Goal: Task Accomplishment & Management: Use online tool/utility

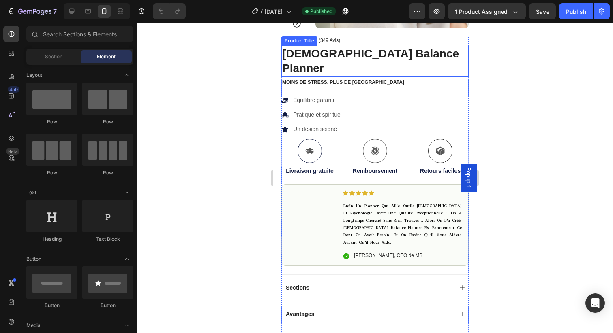
scroll to position [188, 0]
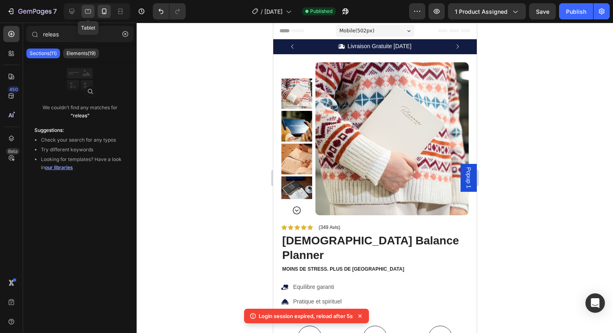
click at [83, 11] on div at bounding box center [87, 11] width 13 height 13
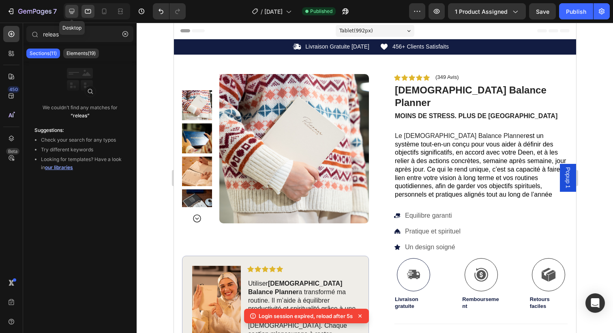
click at [73, 10] on icon at bounding box center [72, 11] width 8 height 8
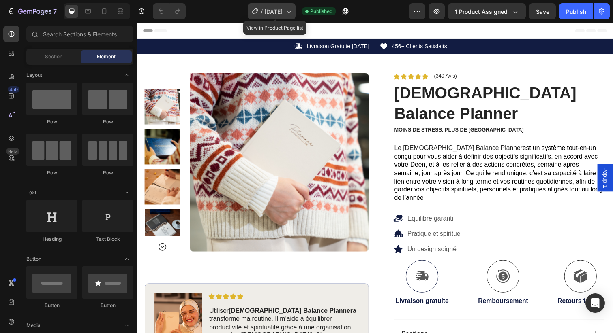
click at [277, 9] on span "[DATE]" at bounding box center [273, 11] width 18 height 9
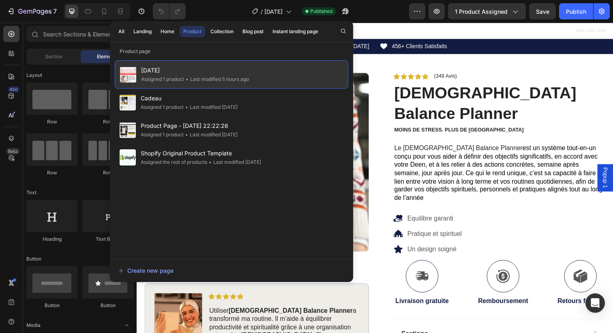
click at [152, 68] on span "[DATE]" at bounding box center [195, 71] width 108 height 10
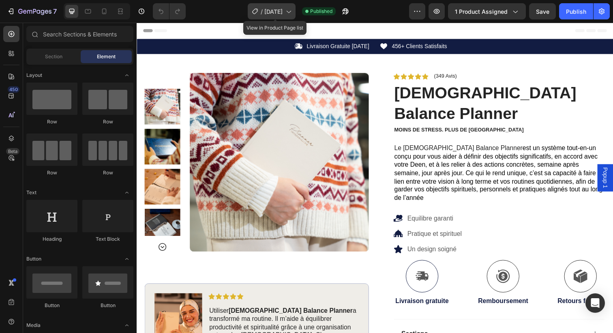
click at [280, 9] on span "[DATE]" at bounding box center [273, 11] width 18 height 9
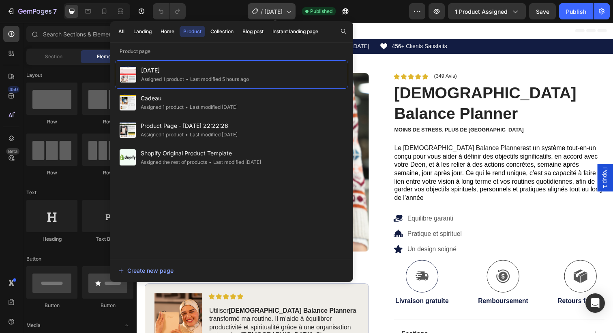
click at [282, 11] on span "[DATE]" at bounding box center [273, 11] width 18 height 9
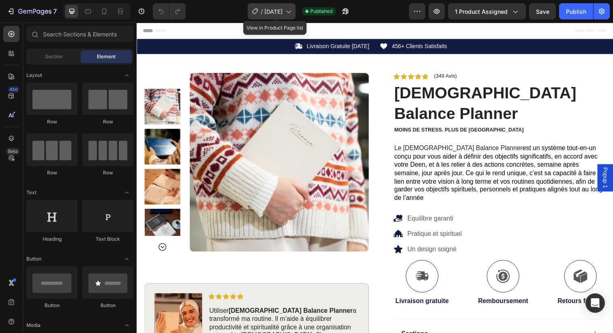
click at [282, 11] on span "[DATE]" at bounding box center [273, 11] width 18 height 9
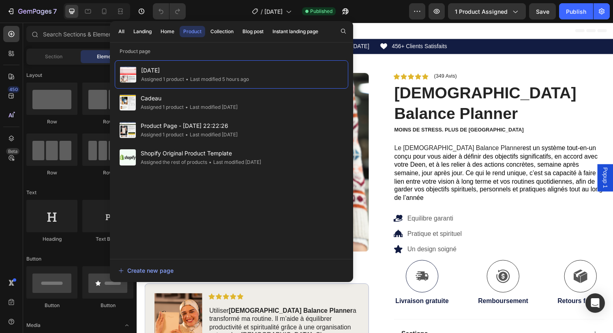
click at [530, 35] on div "Header" at bounding box center [379, 31] width 473 height 16
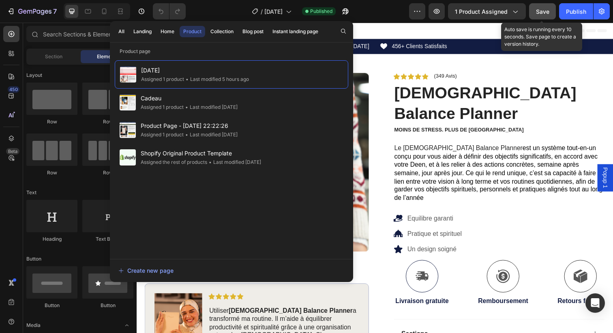
click at [542, 13] on span "Save" at bounding box center [542, 11] width 13 height 7
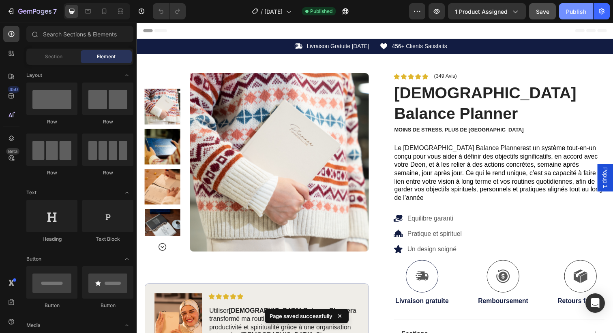
click at [581, 7] on div "Publish" at bounding box center [576, 11] width 20 height 9
click at [344, 12] on icon "button" at bounding box center [343, 13] width 2 height 2
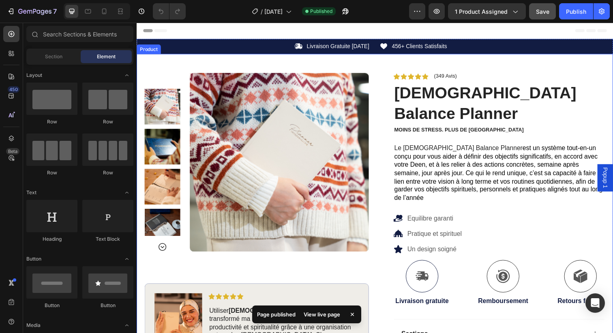
click at [282, 59] on div "Sale 39% off Product Badge Product Images Image Icon Icon Icon Icon Icon Icon L…" at bounding box center [380, 242] width 486 height 374
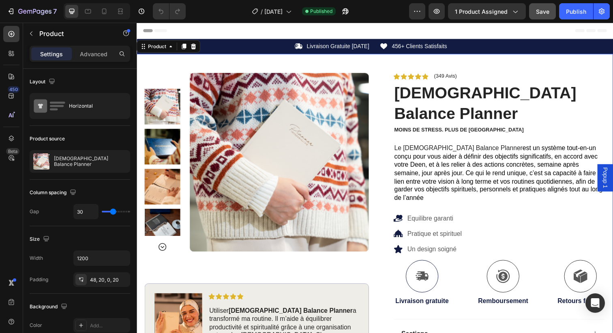
click at [426, 65] on div "Sale 39% off Product Badge Product Images Image Icon Icon Icon Icon Icon Icon L…" at bounding box center [380, 242] width 486 height 374
click at [348, 65] on div "Sale 39% off Product Badge Product Images Image Icon Icon Icon Icon Icon Icon L…" at bounding box center [380, 242] width 486 height 374
click at [193, 48] on icon at bounding box center [194, 47] width 5 height 6
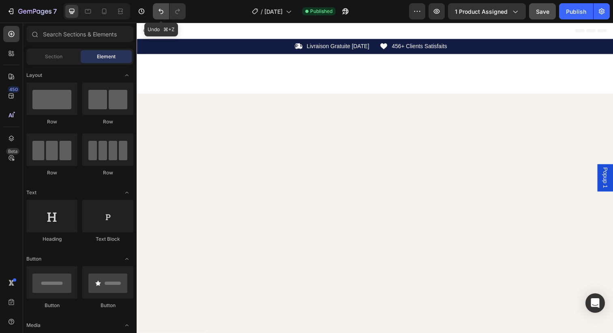
click at [160, 12] on icon "Undo/Redo" at bounding box center [161, 11] width 8 height 8
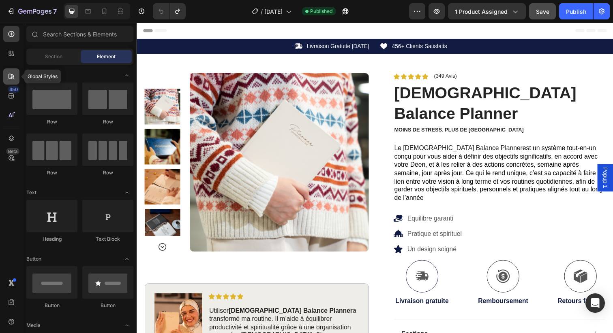
click at [12, 71] on div at bounding box center [11, 76] width 16 height 16
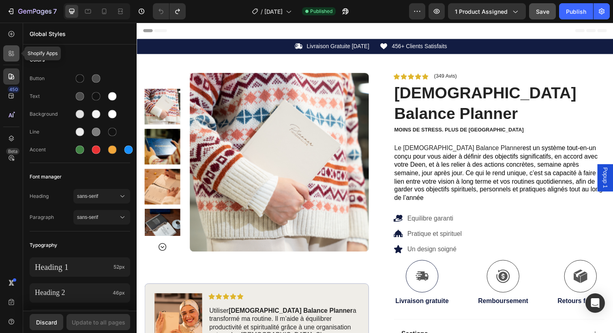
click at [7, 47] on div at bounding box center [11, 53] width 16 height 16
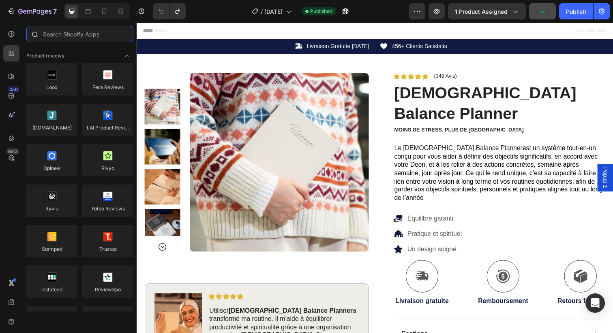
click at [73, 33] on input "text" at bounding box center [79, 34] width 107 height 16
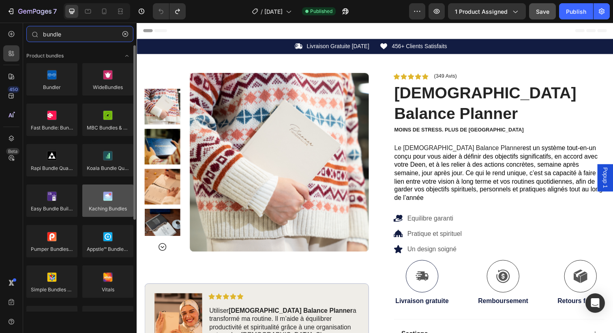
type input "bundle"
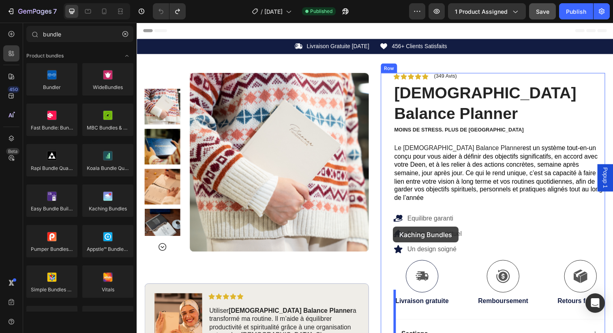
drag, startPoint x: 241, startPoint y: 220, endPoint x: 398, endPoint y: 231, distance: 157.2
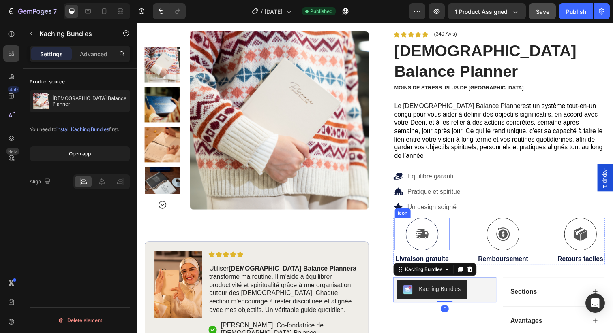
scroll to position [46, 0]
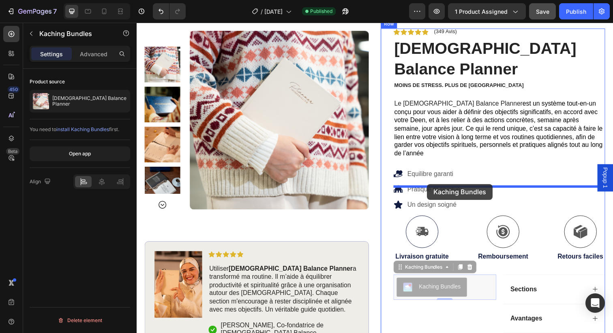
drag, startPoint x: 407, startPoint y: 265, endPoint x: 432, endPoint y: 188, distance: 81.9
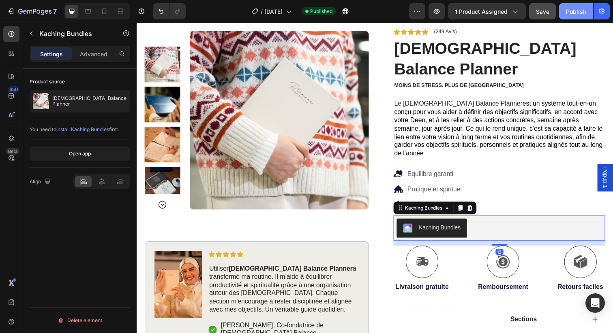
click at [574, 18] on button "Publish" at bounding box center [576, 11] width 34 height 16
click at [92, 11] on div at bounding box center [87, 11] width 13 height 13
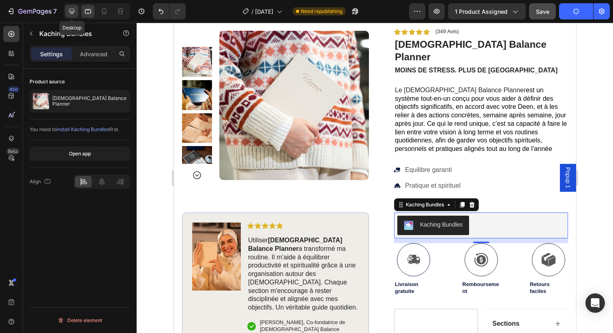
scroll to position [194, 0]
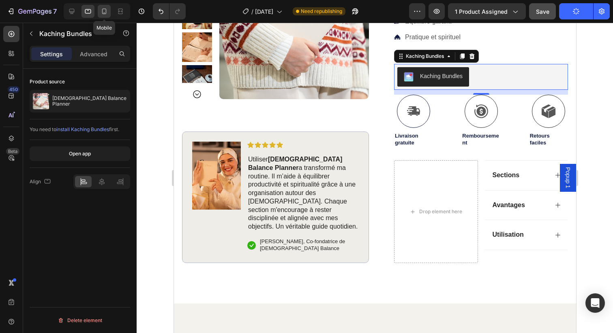
click at [110, 10] on div at bounding box center [104, 11] width 13 height 13
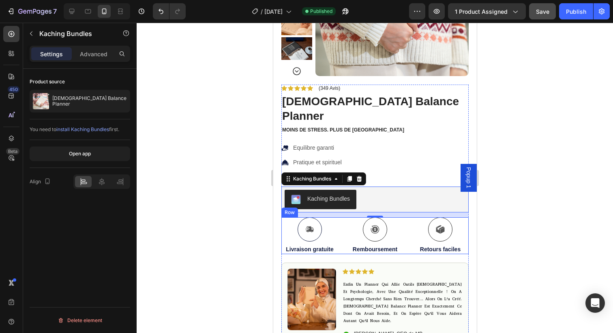
scroll to position [159, 0]
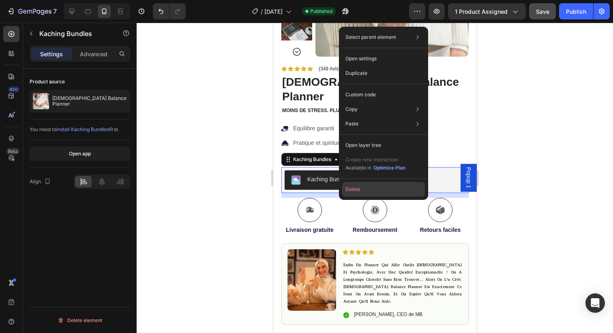
click at [364, 192] on button "Delete" at bounding box center [383, 189] width 83 height 15
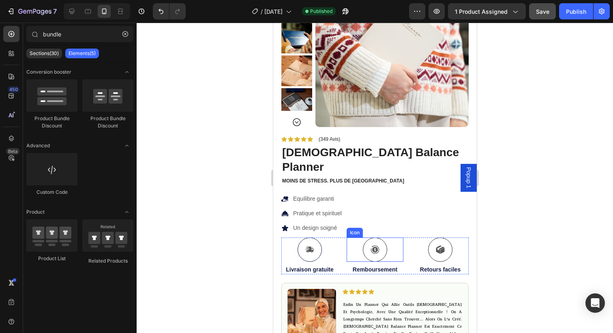
scroll to position [0, 0]
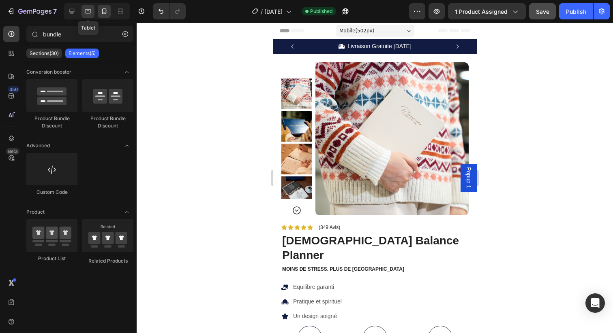
click at [90, 14] on icon at bounding box center [88, 11] width 8 height 8
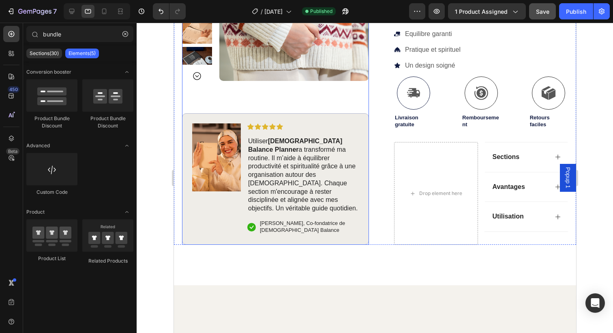
scroll to position [198, 0]
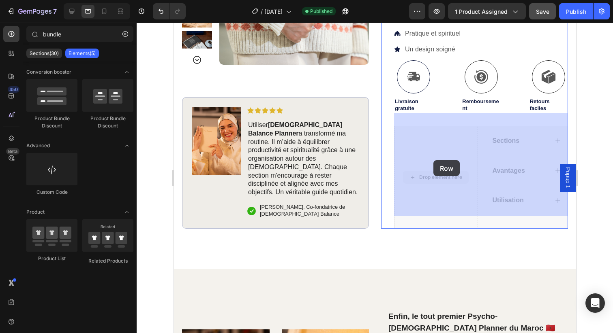
drag, startPoint x: 457, startPoint y: 161, endPoint x: 433, endPoint y: 160, distance: 24.3
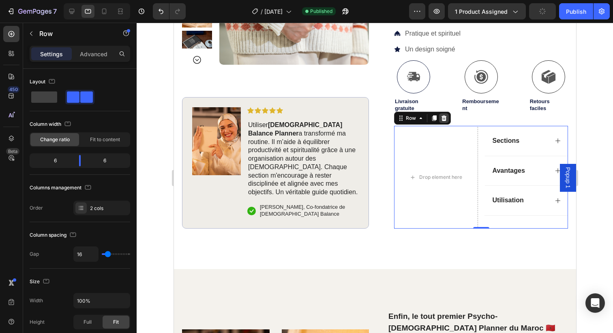
click at [445, 115] on icon at bounding box center [443, 118] width 6 height 6
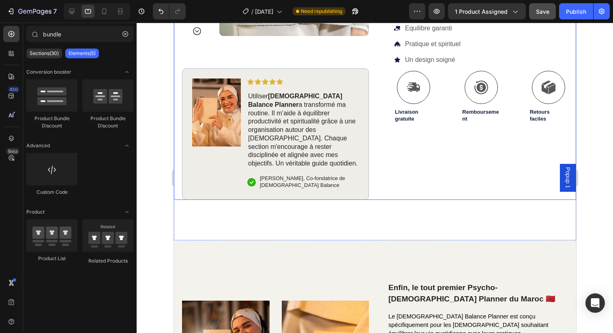
scroll to position [182, 0]
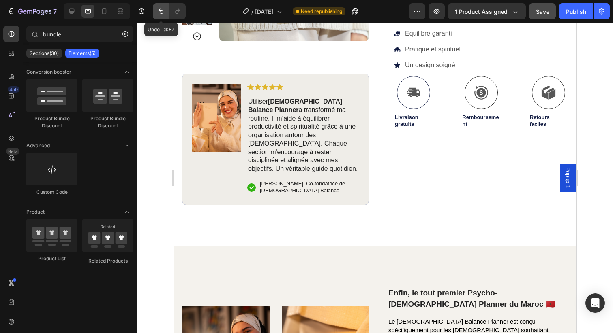
click at [163, 12] on icon "Undo/Redo" at bounding box center [160, 11] width 5 height 5
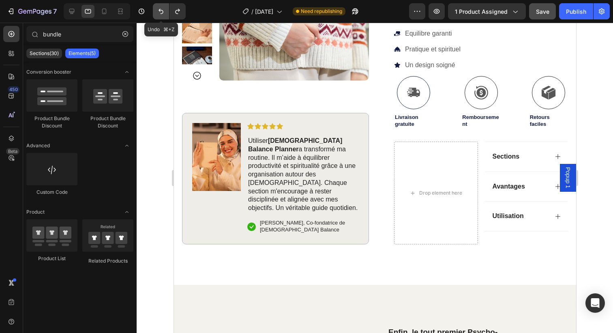
click at [162, 12] on icon "Undo/Redo" at bounding box center [160, 11] width 5 height 5
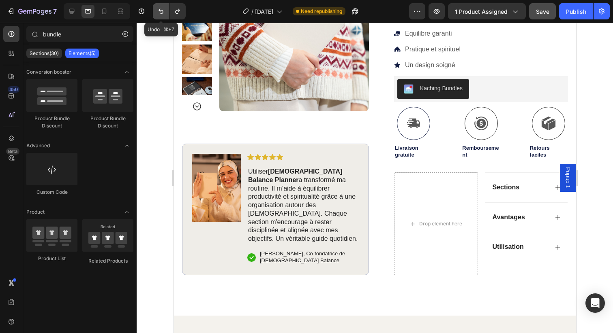
click at [163, 12] on icon "Undo/Redo" at bounding box center [160, 11] width 5 height 5
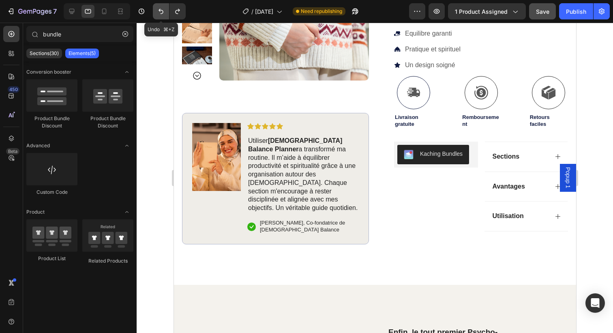
click at [163, 12] on icon "Undo/Redo" at bounding box center [160, 11] width 5 height 5
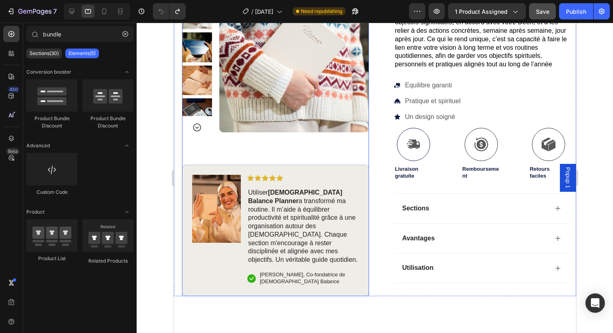
scroll to position [0, 0]
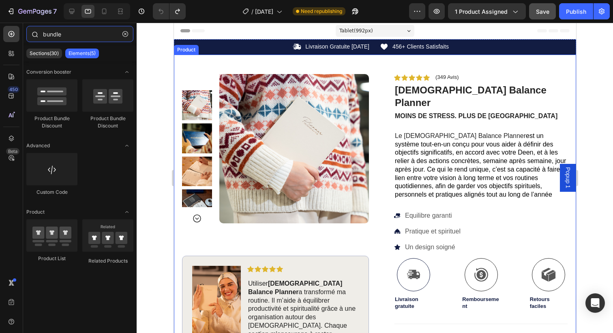
click at [77, 36] on input "bundle" at bounding box center [79, 34] width 107 height 16
click at [11, 53] on icon at bounding box center [11, 53] width 8 height 8
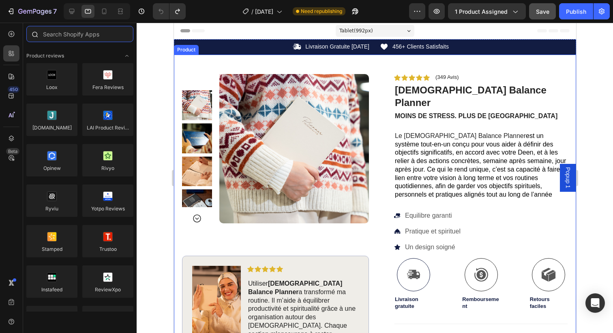
click at [74, 33] on input "text" at bounding box center [79, 34] width 107 height 16
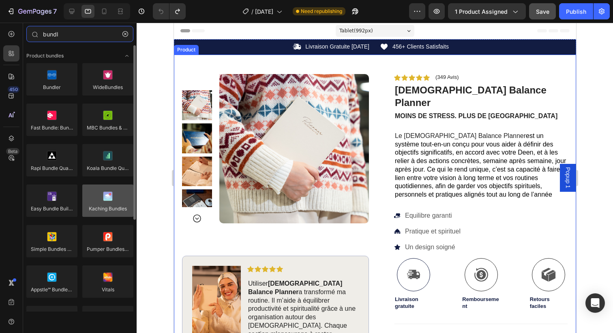
type input "bundl"
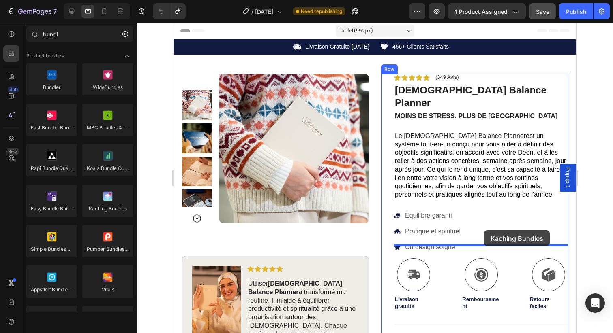
drag, startPoint x: 282, startPoint y: 224, endPoint x: 483, endPoint y: 231, distance: 201.9
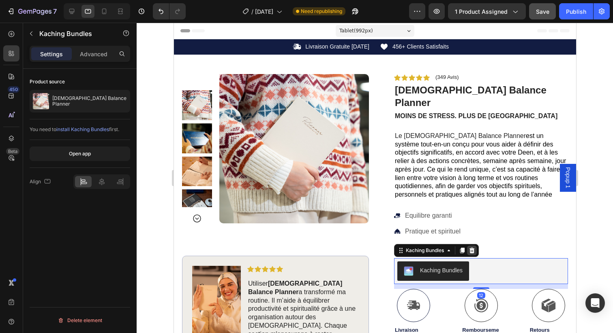
click at [474, 248] on icon at bounding box center [471, 251] width 5 height 6
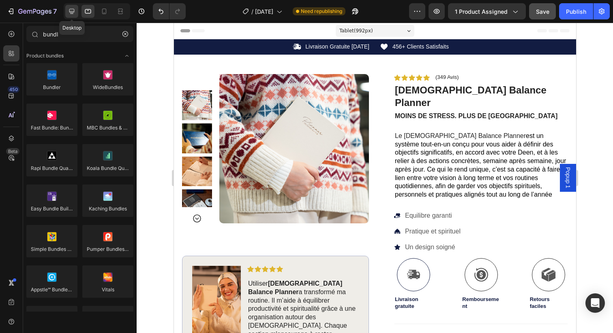
click at [74, 12] on icon at bounding box center [71, 11] width 5 height 5
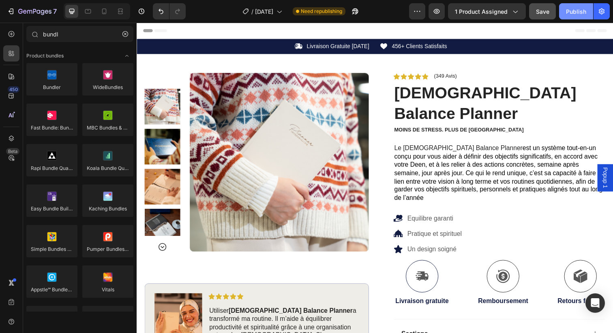
click at [579, 15] on div "Publish" at bounding box center [576, 11] width 20 height 9
click at [12, 38] on div at bounding box center [11, 34] width 16 height 16
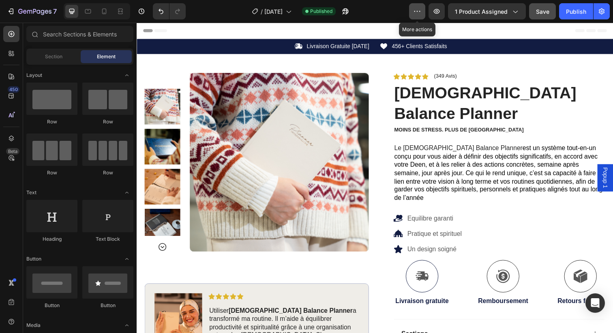
click at [421, 13] on icon "button" at bounding box center [417, 11] width 8 height 8
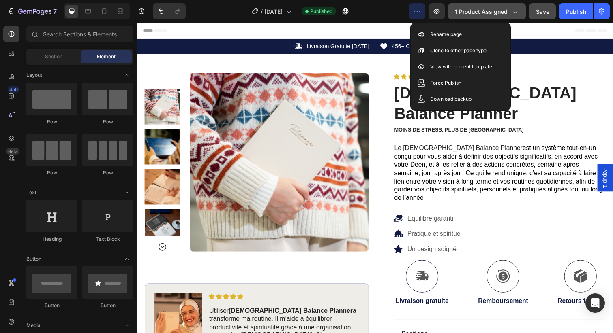
click at [513, 15] on icon "button" at bounding box center [515, 11] width 8 height 8
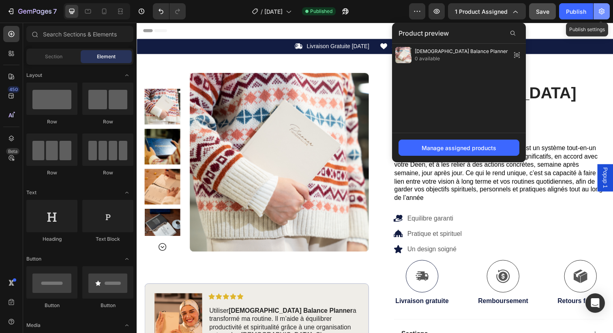
click at [603, 15] on icon "button" at bounding box center [601, 11] width 8 height 8
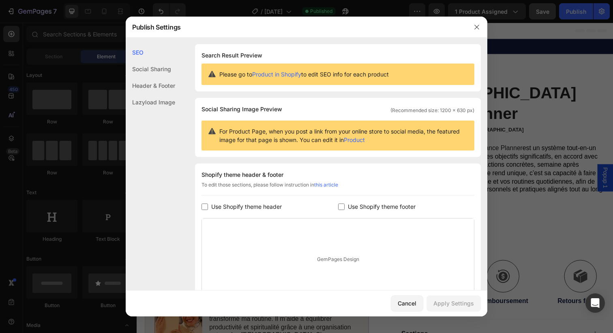
click at [522, 229] on div at bounding box center [306, 166] width 613 height 333
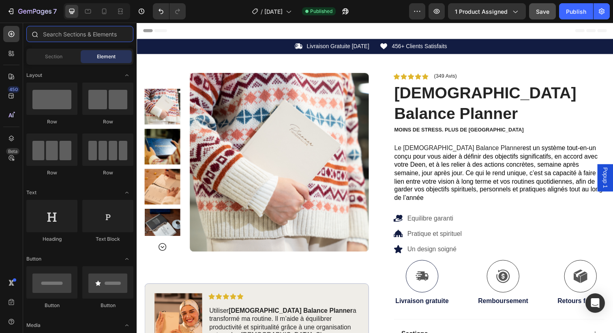
click at [50, 35] on input "text" at bounding box center [79, 34] width 107 height 16
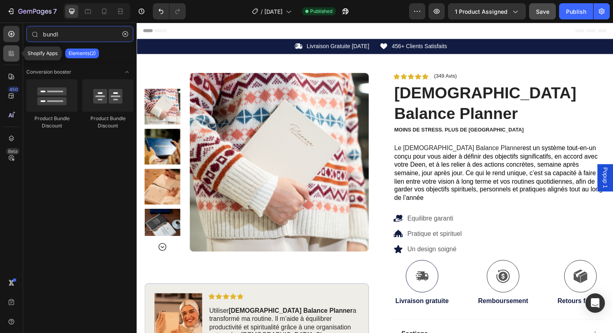
type input "bundl"
click at [12, 56] on icon at bounding box center [11, 53] width 8 height 8
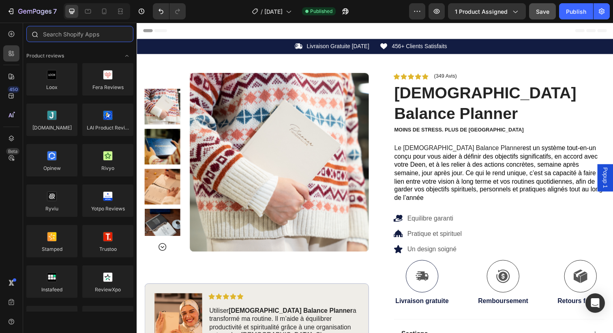
click at [66, 34] on input "text" at bounding box center [79, 34] width 107 height 16
click at [130, 60] on span "Toggle open" at bounding box center [126, 55] width 13 height 13
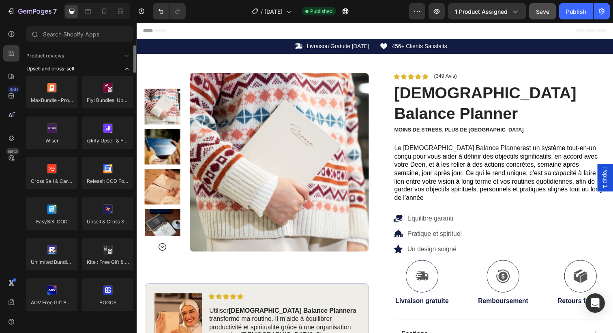
click at [126, 69] on icon "Toggle open" at bounding box center [126, 69] width 3 height 2
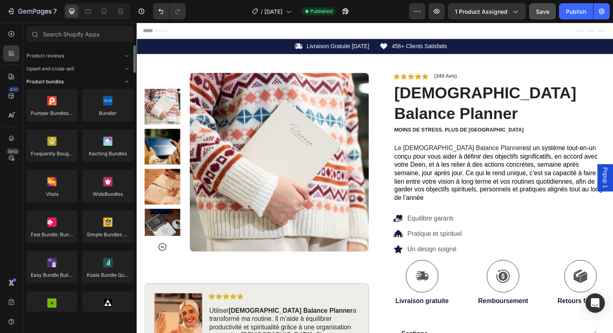
click at [122, 80] on span "Toggle open" at bounding box center [126, 81] width 13 height 13
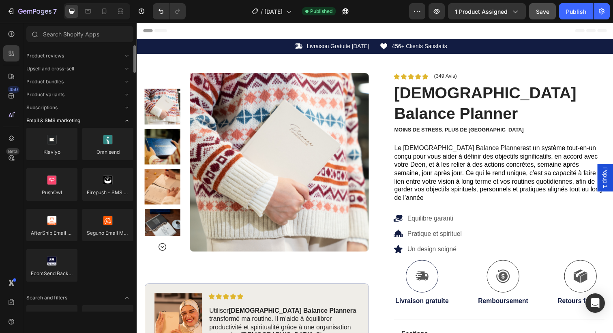
click at [111, 119] on div "Email & SMS marketing" at bounding box center [79, 121] width 107 height 8
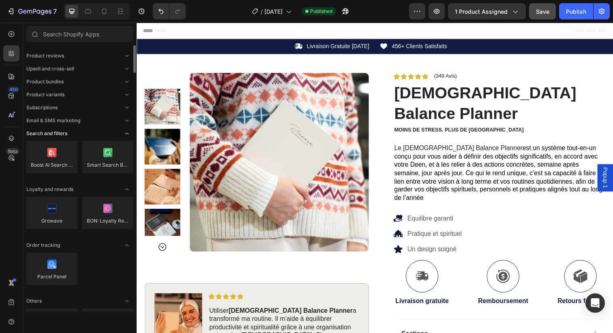
click at [113, 132] on div "Search and filters" at bounding box center [79, 134] width 107 height 8
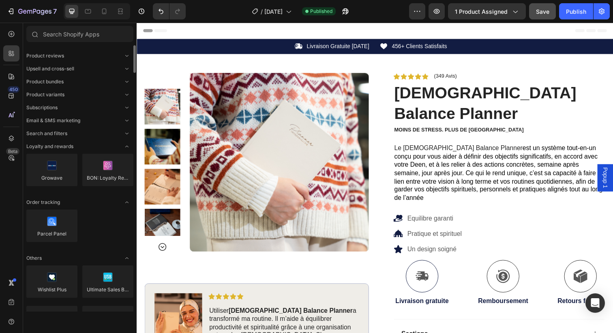
click at [113, 149] on div "Loyalty and rewards" at bounding box center [79, 147] width 107 height 8
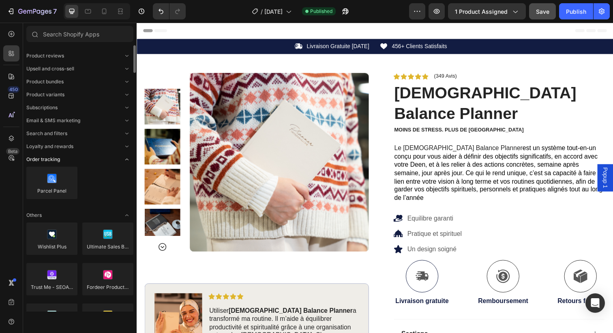
click at [100, 158] on div "Order tracking" at bounding box center [79, 160] width 107 height 8
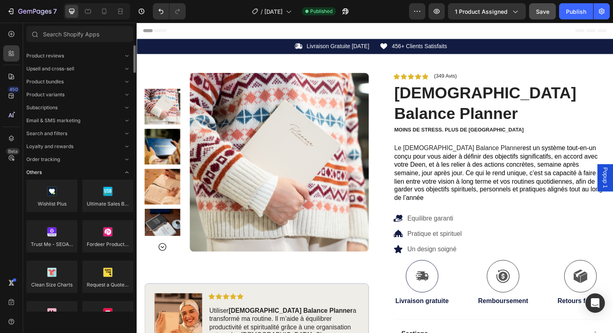
click at [98, 173] on div "Others" at bounding box center [79, 173] width 107 height 8
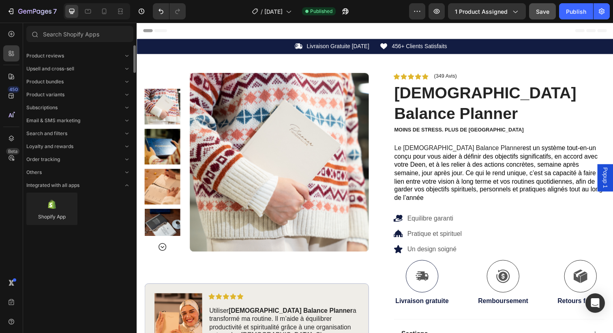
click at [98, 181] on div "Product reviews Upsell and cross-sell Product bundles Product variants Subscrip…" at bounding box center [79, 138] width 113 height 187
click at [99, 184] on div "Integrated with all apps" at bounding box center [79, 186] width 107 height 8
click at [52, 80] on span "Product bundles" at bounding box center [44, 81] width 37 height 7
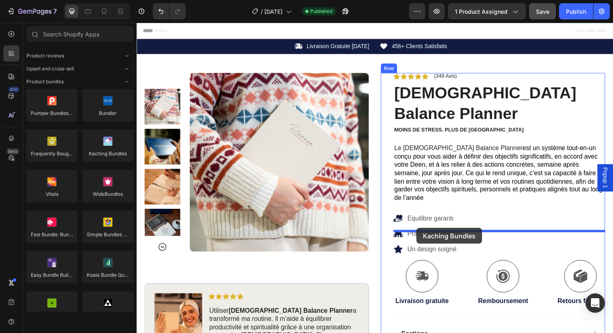
drag, startPoint x: 246, startPoint y: 160, endPoint x: 422, endPoint y: 233, distance: 190.2
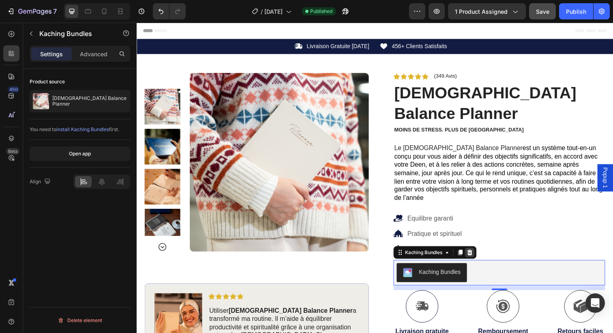
click at [478, 255] on icon at bounding box center [476, 258] width 5 height 6
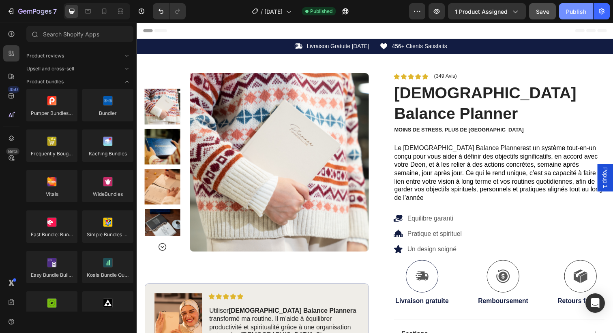
click at [573, 13] on div "Publish" at bounding box center [576, 11] width 20 height 9
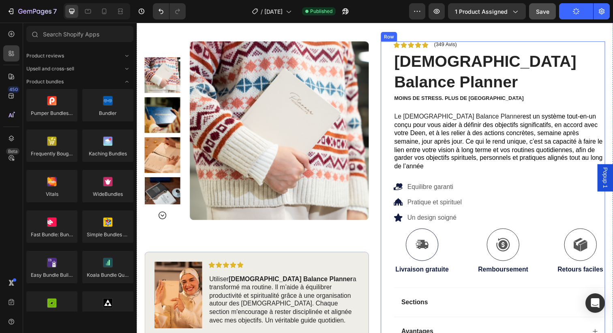
scroll to position [35, 0]
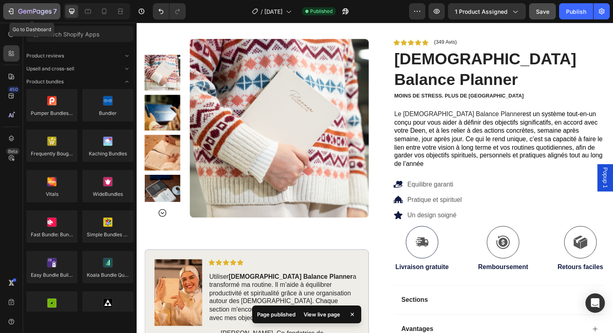
click at [16, 13] on div "7" at bounding box center [32, 11] width 50 height 10
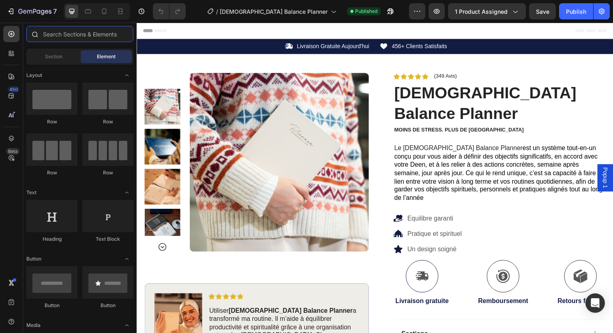
click at [56, 38] on input "text" at bounding box center [79, 34] width 107 height 16
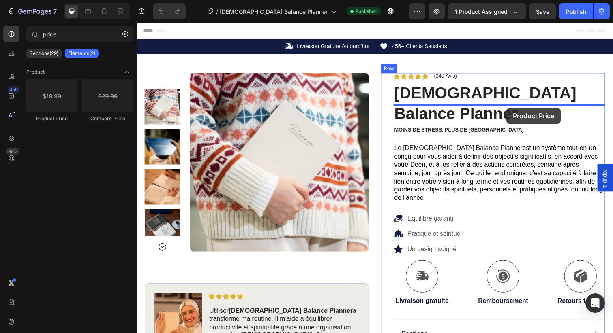
drag, startPoint x: 204, startPoint y: 128, endPoint x: 514, endPoint y: 110, distance: 310.1
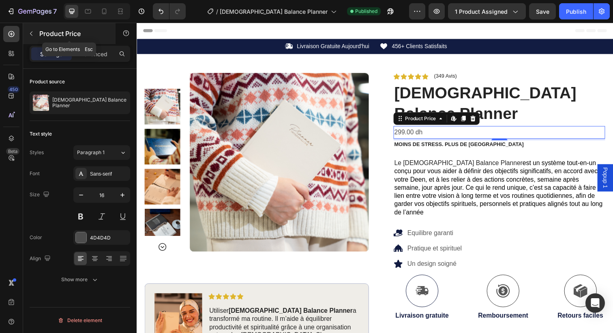
click at [32, 32] on icon "button" at bounding box center [31, 34] width 2 height 4
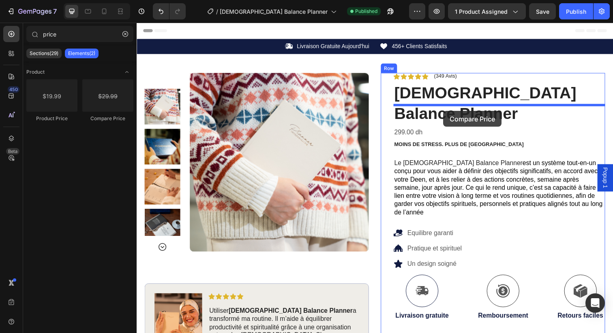
drag, startPoint x: 238, startPoint y: 122, endPoint x: 449, endPoint y: 113, distance: 211.7
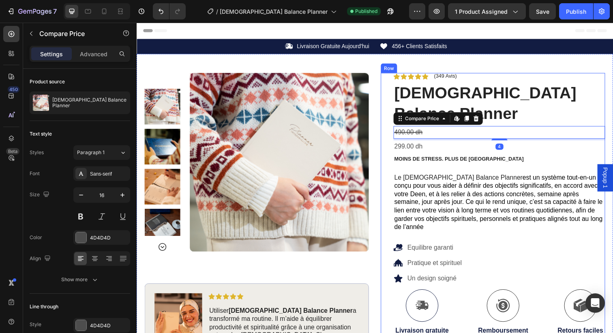
click at [383, 116] on div "Sale 39% off Product Badge Product Images Image Icon Icon Icon Icon Icon Icon L…" at bounding box center [380, 257] width 486 height 404
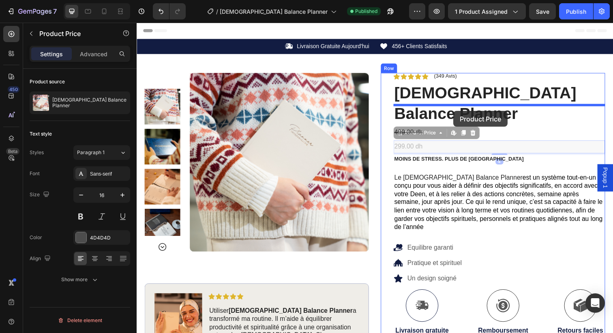
drag, startPoint x: 422, startPoint y: 128, endPoint x: 460, endPoint y: 113, distance: 40.8
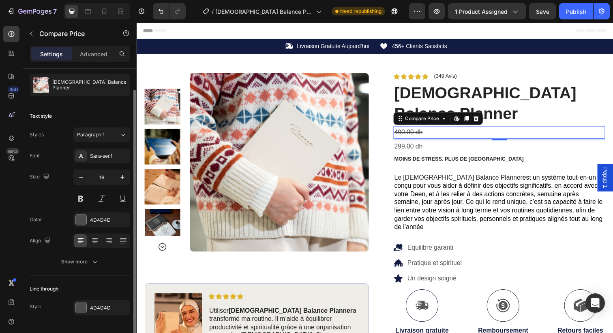
scroll to position [21, 0]
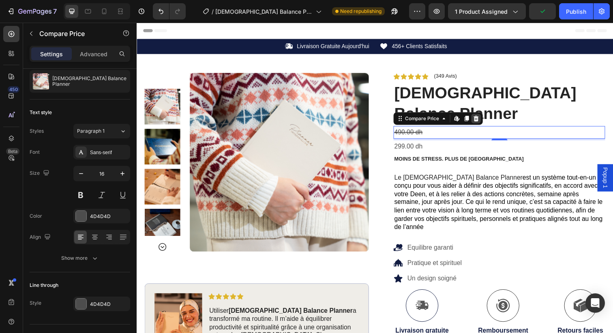
click at [481, 118] on icon at bounding box center [483, 121] width 5 height 6
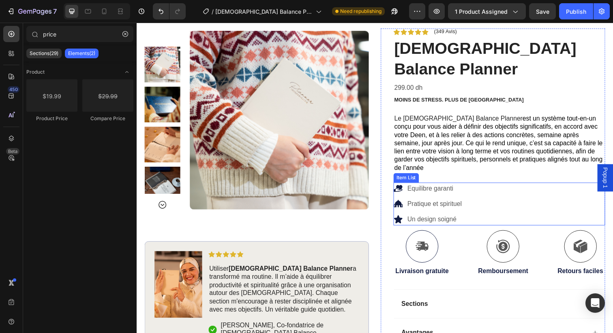
scroll to position [0, 0]
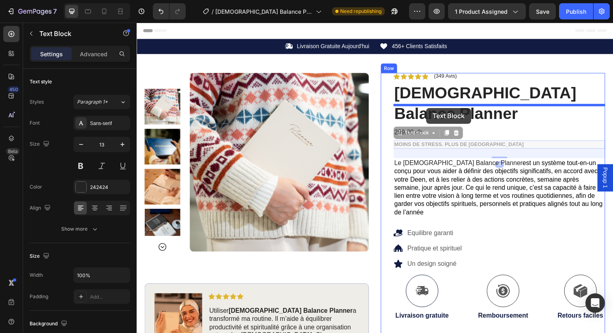
drag, startPoint x: 432, startPoint y: 127, endPoint x: 432, endPoint y: 110, distance: 17.4
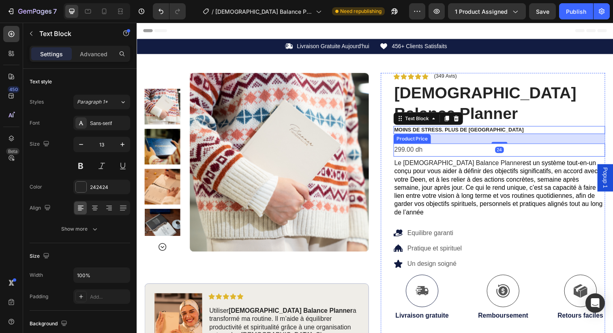
click at [434, 146] on div "299.00 dh" at bounding box center [507, 152] width 216 height 13
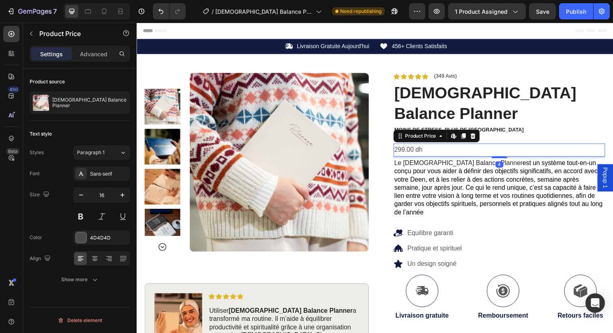
click at [455, 185] on span "est un système tout-en-un conçu pour vous aider à définir des objectifs signifi…" at bounding box center [506, 191] width 213 height 58
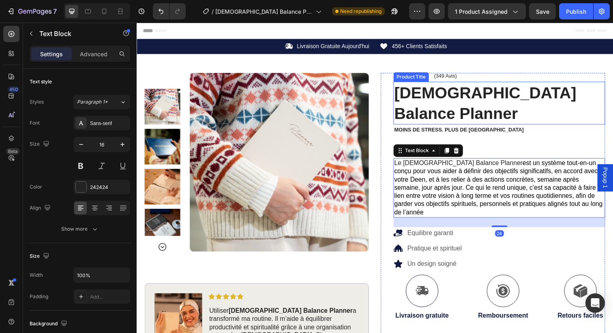
click at [531, 91] on h1 "[DEMOGRAPHIC_DATA] Balance Planner" at bounding box center [507, 105] width 216 height 44
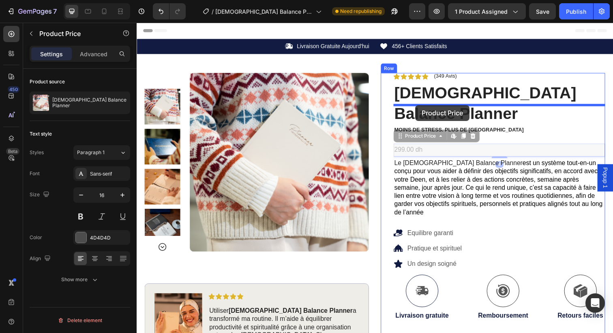
drag, startPoint x: 418, startPoint y: 134, endPoint x: 421, endPoint y: 107, distance: 26.9
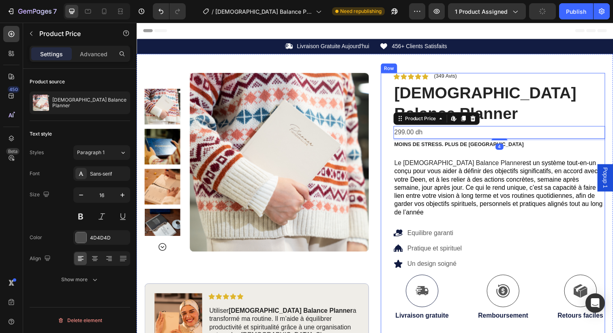
click at [425, 131] on div "Icon Icon Icon Icon Icon Icon List (349 Avis) Text Block Row Muslim Balance Pla…" at bounding box center [507, 259] width 216 height 370
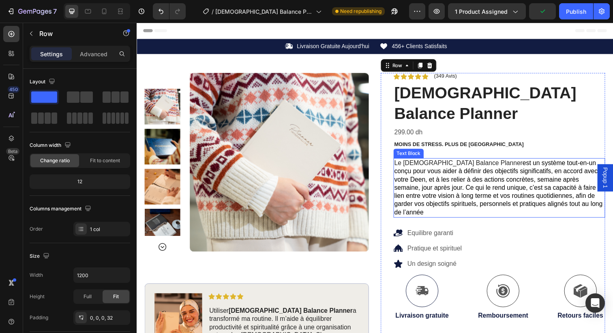
click at [425, 162] on span "est un système tout-en-un conçu pour vous aider à définir des objectifs signifi…" at bounding box center [506, 191] width 213 height 58
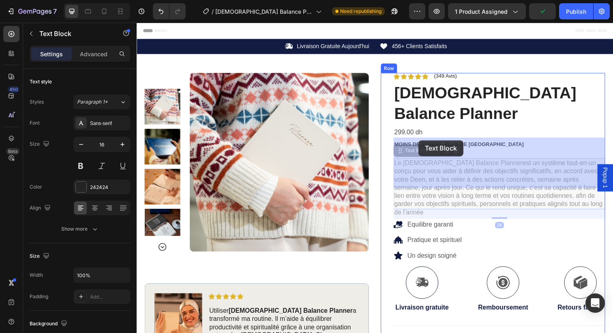
drag, startPoint x: 424, startPoint y: 156, endPoint x: 424, endPoint y: 143, distance: 12.2
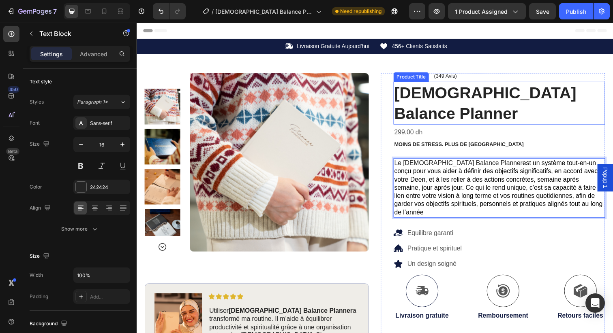
click at [526, 104] on h1 "[DEMOGRAPHIC_DATA] Balance Planner" at bounding box center [507, 105] width 216 height 44
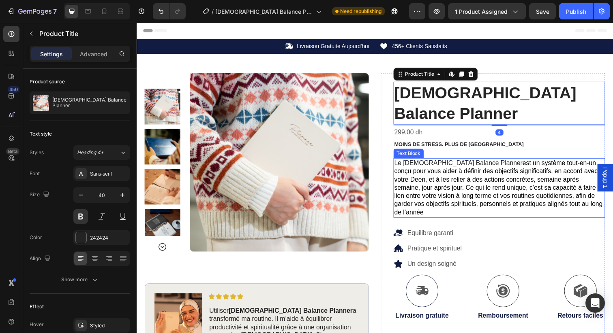
click at [517, 162] on span "est un système tout-en-un conçu pour vous aider à définir des objectifs signifi…" at bounding box center [506, 191] width 213 height 58
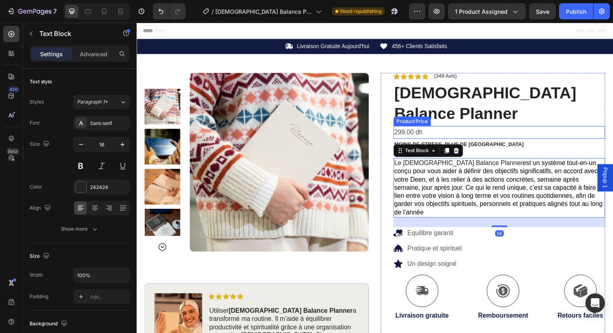
click at [421, 128] on div "299.00 dh" at bounding box center [507, 134] width 216 height 13
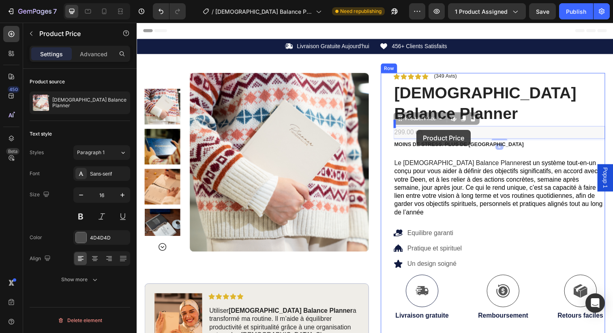
drag, startPoint x: 423, startPoint y: 113, endPoint x: 422, endPoint y: 133, distance: 19.9
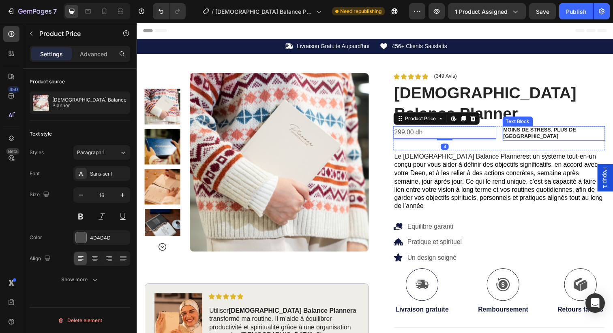
click at [531, 129] on strong "MOINS DE STRESS. PLUS DE [GEOGRAPHIC_DATA]" at bounding box center [548, 135] width 74 height 13
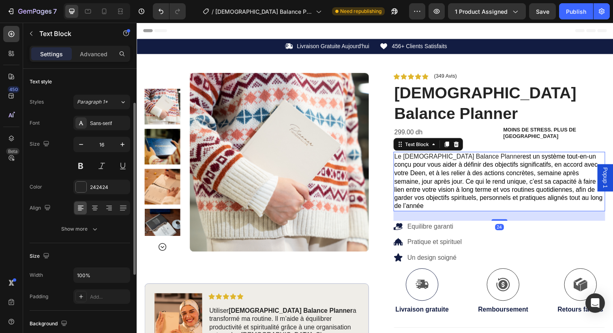
click at [491, 156] on span "est un système tout-en-un conçu pour vous aider à définir des objectifs signifi…" at bounding box center [506, 185] width 213 height 58
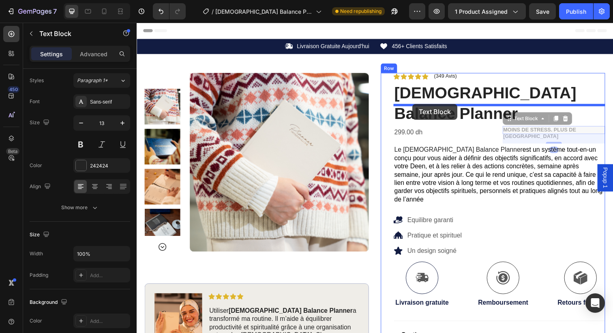
drag, startPoint x: 552, startPoint y: 110, endPoint x: 418, endPoint y: 105, distance: 134.6
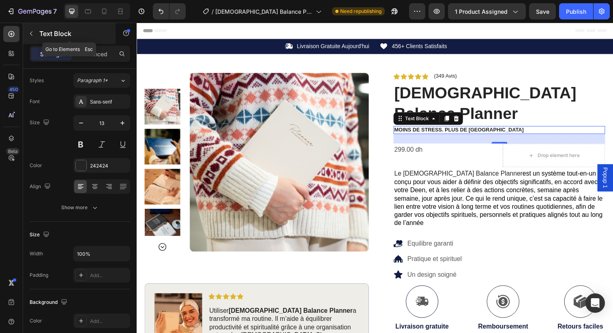
click at [33, 38] on button "button" at bounding box center [31, 33] width 13 height 13
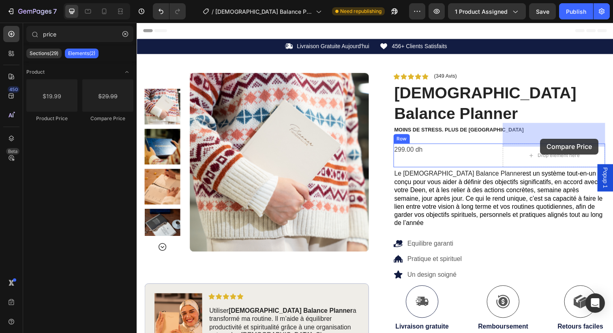
drag, startPoint x: 245, startPoint y: 116, endPoint x: 548, endPoint y: 141, distance: 304.5
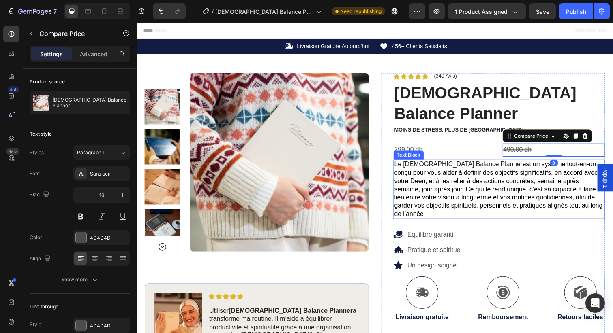
click at [498, 164] on span "est un système tout-en-un conçu pour vous aider à définir des objectifs signifi…" at bounding box center [506, 193] width 213 height 58
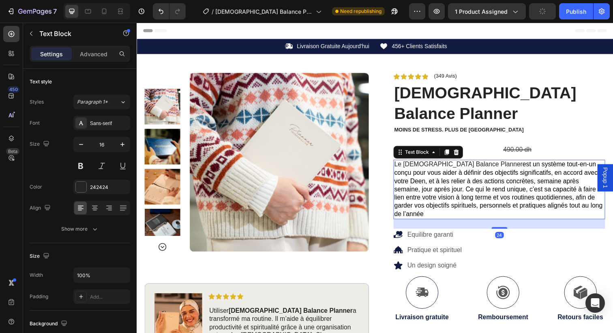
click at [509, 224] on div "24" at bounding box center [507, 229] width 216 height 10
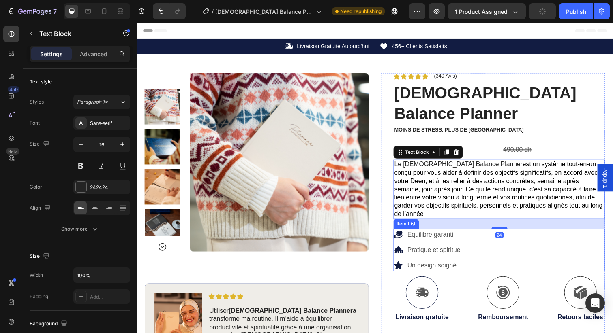
click at [547, 233] on div "Equilibre garanti Pratique et spirituel Un design soigné" at bounding box center [507, 255] width 216 height 44
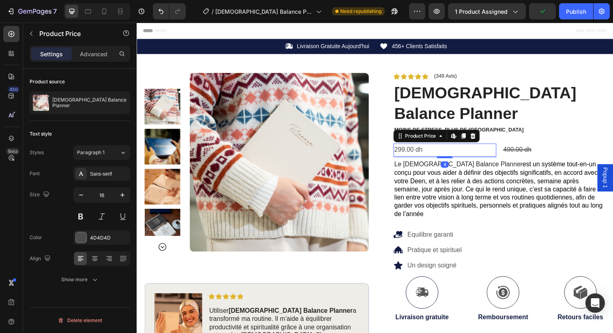
click at [429, 146] on div "299.00 dh" at bounding box center [451, 152] width 105 height 13
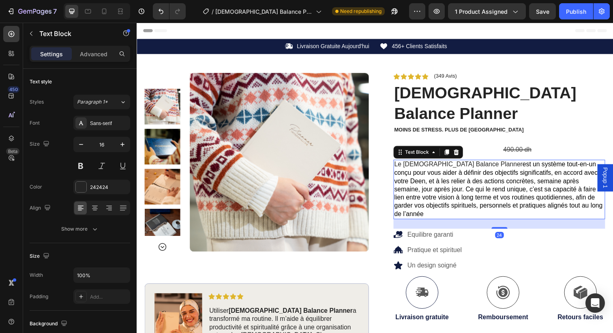
click at [509, 172] on span "est un système tout-en-un conçu pour vous aider à définir des objectifs signifi…" at bounding box center [506, 193] width 213 height 58
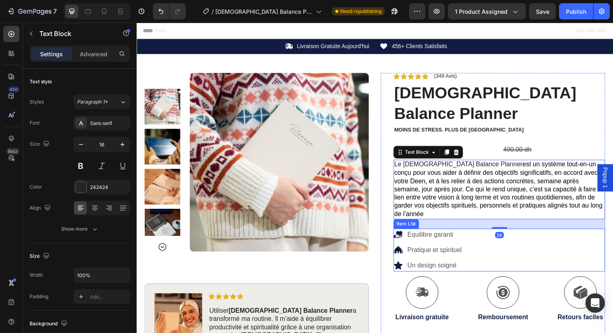
click at [533, 233] on div "Equilibre garanti Pratique et spirituel Un design soigné" at bounding box center [507, 255] width 216 height 44
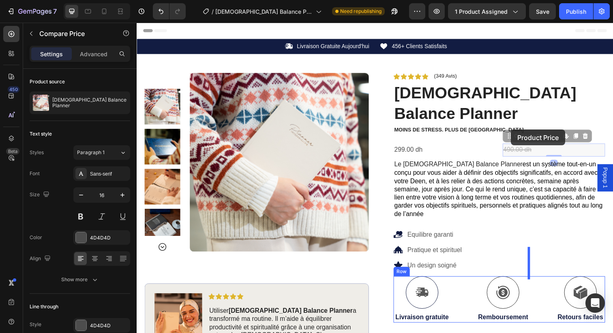
drag, startPoint x: 514, startPoint y: 130, endPoint x: 518, endPoint y: 132, distance: 4.4
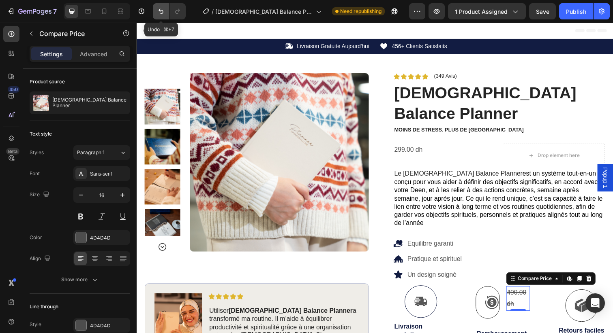
click at [160, 8] on icon "Undo/Redo" at bounding box center [161, 11] width 8 height 8
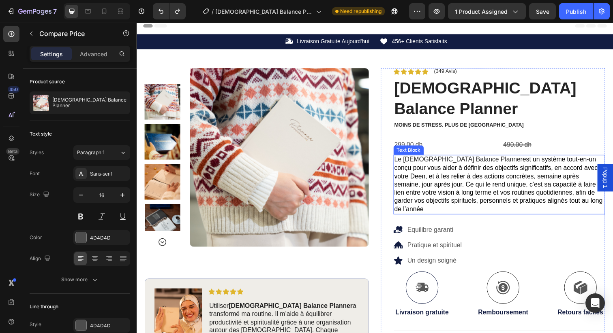
scroll to position [0, 0]
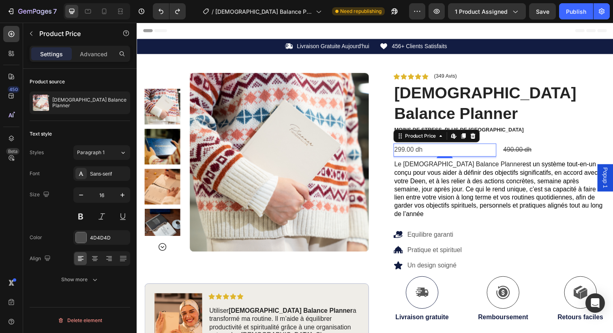
click at [429, 146] on div "299.00 dh" at bounding box center [451, 152] width 105 height 13
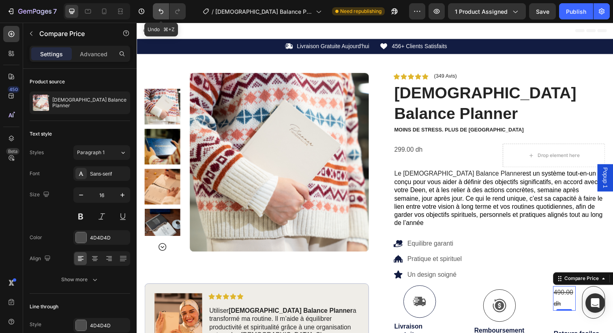
click at [165, 13] on icon "Undo/Redo" at bounding box center [161, 11] width 8 height 8
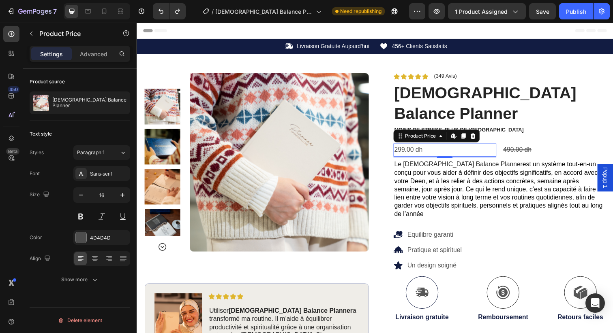
click at [424, 146] on div "299.00 dh" at bounding box center [451, 152] width 105 height 13
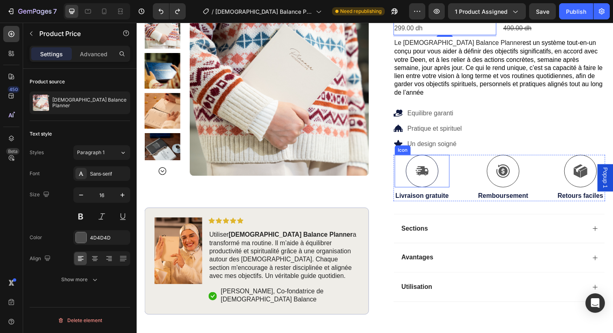
scroll to position [125, 0]
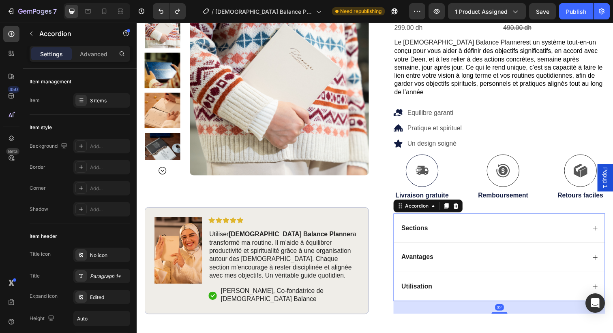
click at [439, 227] on div "Sections" at bounding box center [500, 232] width 189 height 11
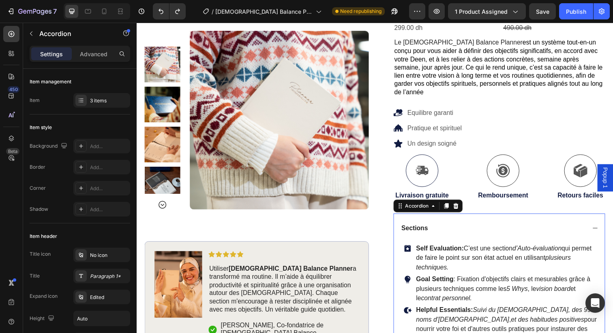
click at [439, 227] on div "Sections" at bounding box center [500, 232] width 189 height 11
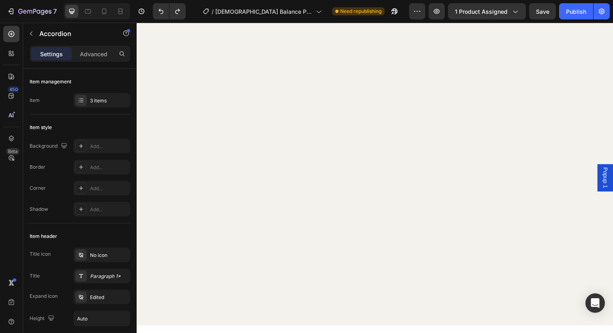
scroll to position [0, 0]
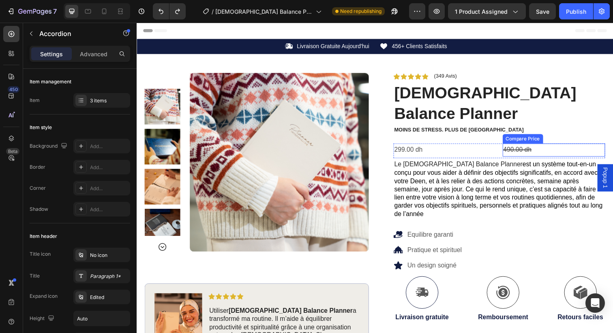
click at [528, 146] on div "490.00 dh" at bounding box center [562, 152] width 105 height 13
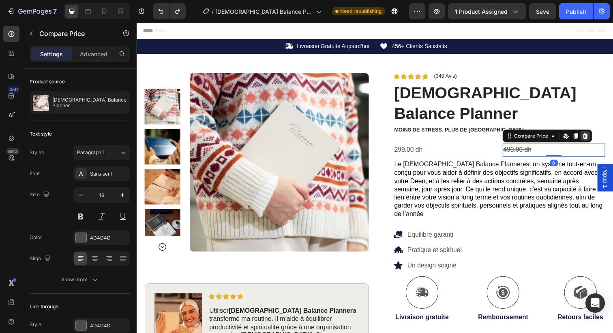
click at [591, 135] on icon at bounding box center [594, 138] width 6 height 6
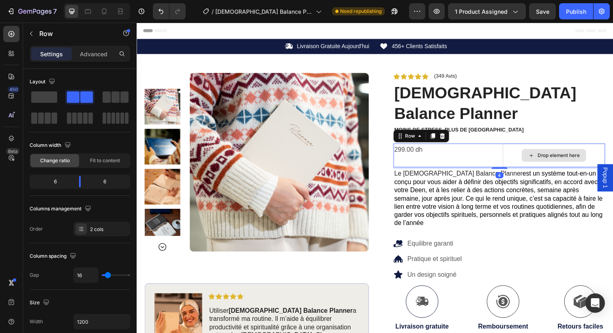
click at [522, 146] on div "Drop element here" at bounding box center [562, 158] width 105 height 24
click at [447, 135] on icon at bounding box center [448, 138] width 6 height 6
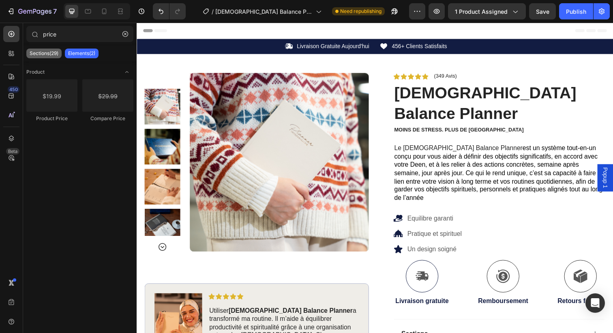
click at [53, 50] on div "Sections(29)" at bounding box center [43, 54] width 35 height 10
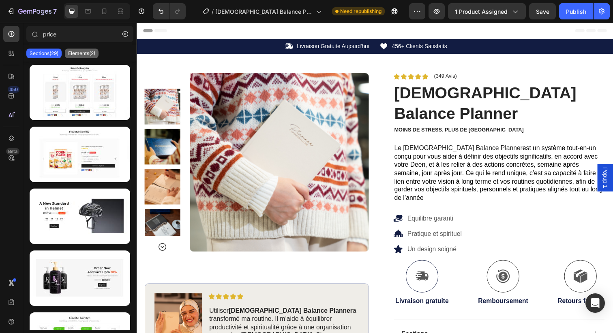
click at [79, 54] on p "Elements(2)" at bounding box center [81, 53] width 27 height 6
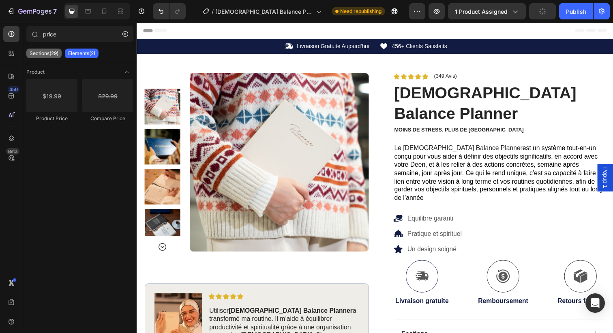
click at [50, 53] on p "Sections(29)" at bounding box center [44, 53] width 29 height 6
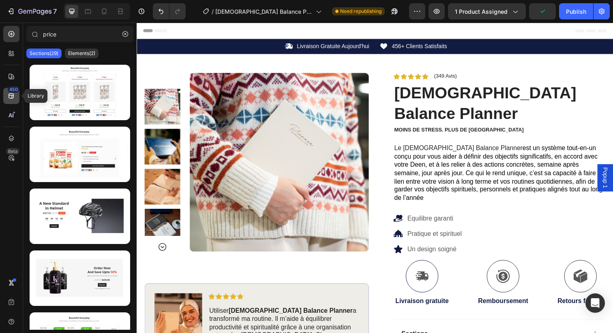
click at [14, 97] on icon at bounding box center [11, 96] width 8 height 8
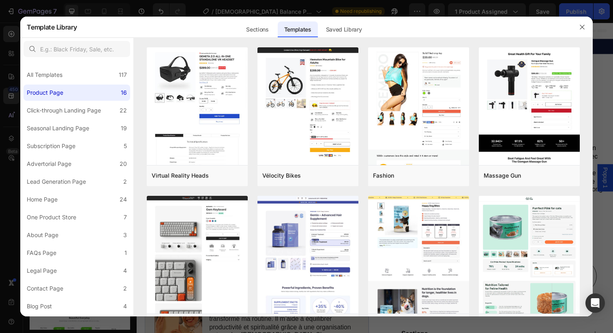
click at [595, 126] on div at bounding box center [306, 166] width 613 height 333
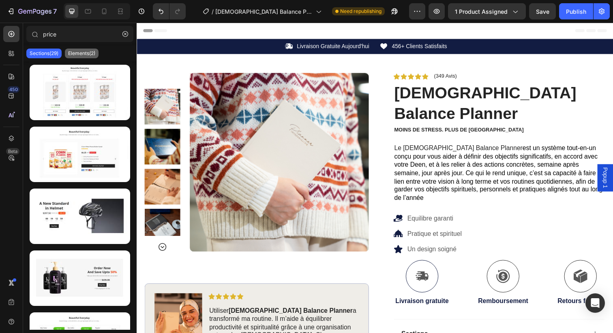
click at [66, 58] on div "Elements(2)" at bounding box center [82, 54] width 34 height 10
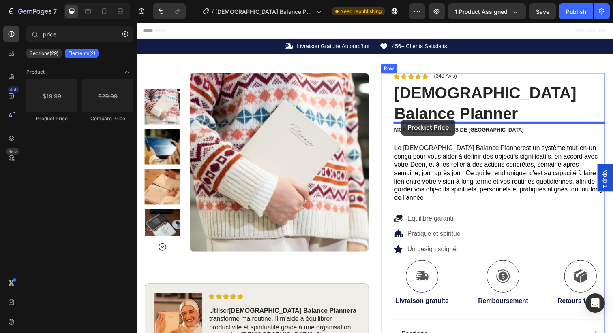
drag, startPoint x: 193, startPoint y: 120, endPoint x: 406, endPoint y: 122, distance: 213.1
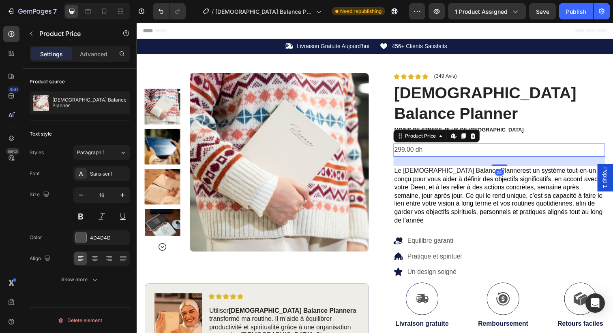
click at [425, 160] on div "24" at bounding box center [507, 165] width 216 height 10
click at [463, 240] on div "Equilibre garanti Pratique et spirituel Un design soigné" at bounding box center [434, 262] width 71 height 44
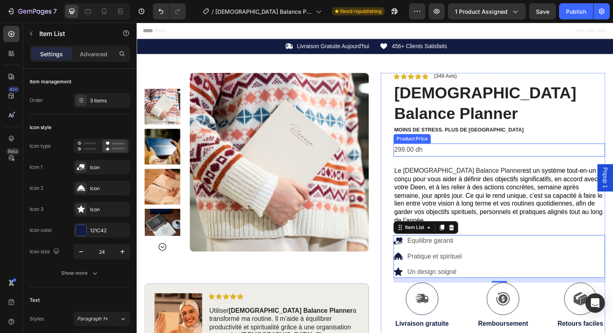
click at [414, 146] on div "299.00 dh" at bounding box center [507, 152] width 216 height 13
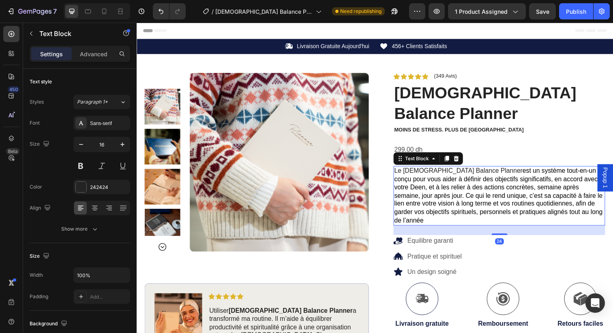
click at [415, 170] on p "Le Muslim Balance Planner est un système tout-en-un conçu pour vous aider à déf…" at bounding box center [507, 199] width 214 height 59
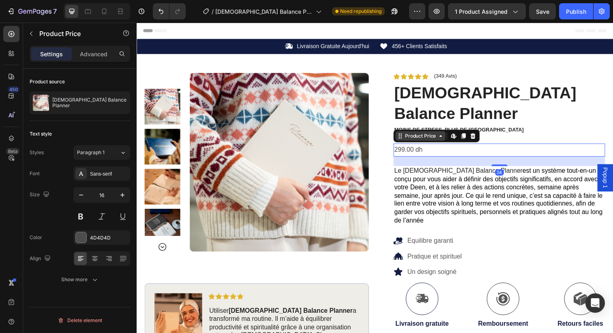
click at [409, 135] on div "Product Price" at bounding box center [426, 138] width 35 height 7
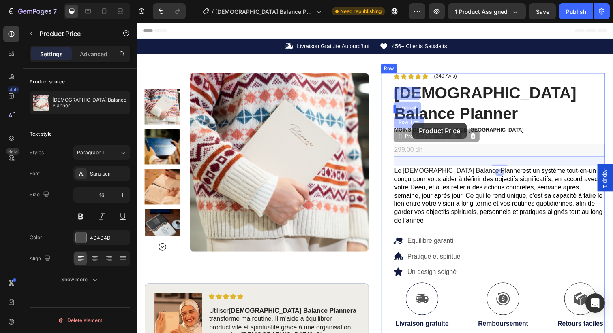
drag, startPoint x: 417, startPoint y: 129, endPoint x: 418, endPoint y: 125, distance: 4.1
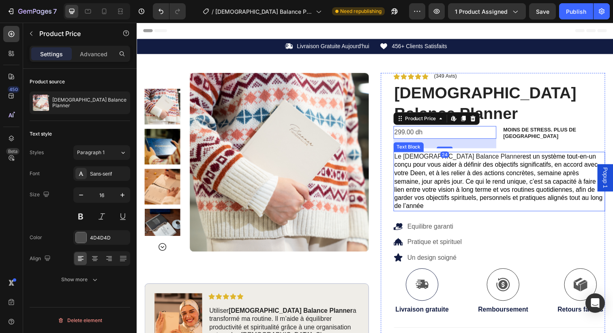
click at [442, 178] on span "est un système tout-en-un conçu pour vous aider à définir des objectifs signifi…" at bounding box center [506, 185] width 213 height 58
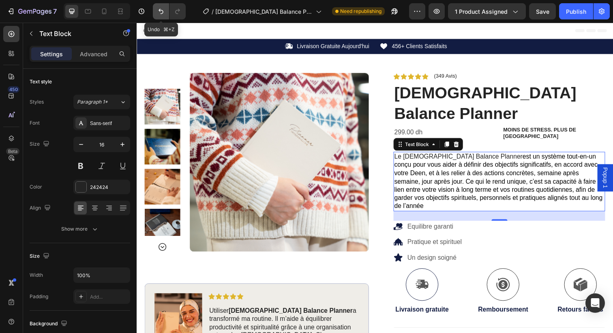
click at [162, 11] on icon "Undo/Redo" at bounding box center [160, 11] width 5 height 5
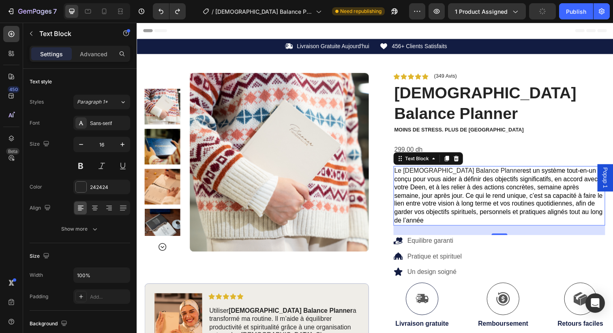
click at [439, 170] on p "Le Muslim Balance Planner est un système tout-en-un conçu pour vous aider à déf…" at bounding box center [507, 199] width 214 height 59
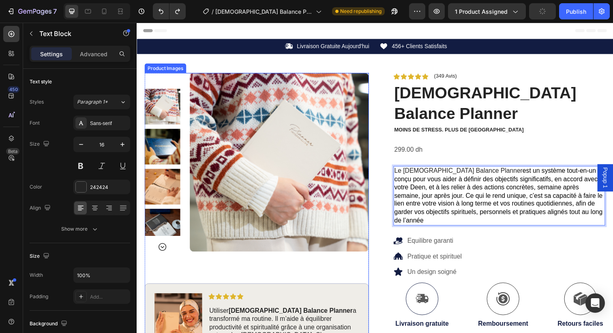
click at [350, 167] on img at bounding box center [282, 165] width 183 height 183
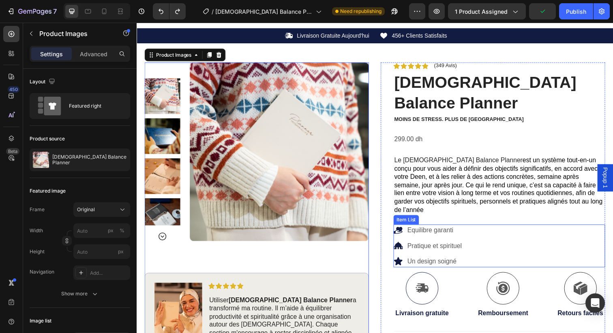
scroll to position [8, 0]
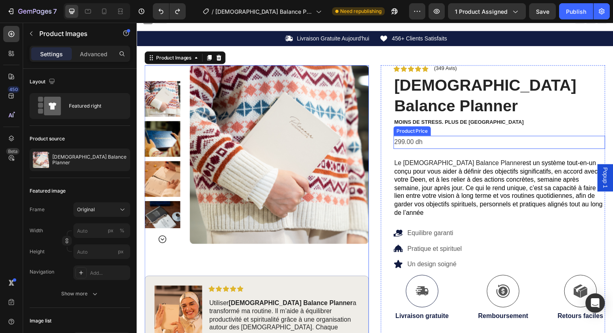
click at [433, 138] on div "299.00 dh" at bounding box center [507, 144] width 216 height 13
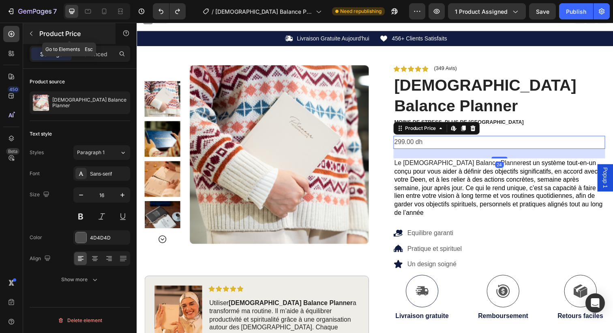
click at [30, 32] on icon "button" at bounding box center [31, 33] width 6 height 6
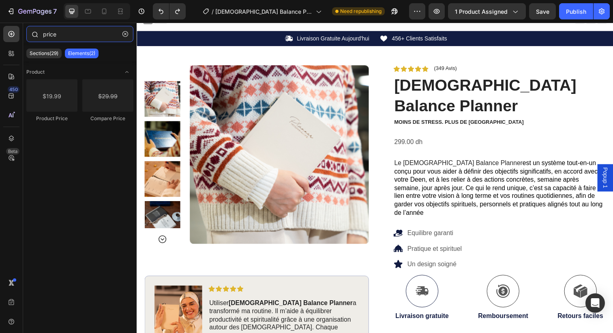
click at [62, 37] on input "price" at bounding box center [79, 34] width 107 height 16
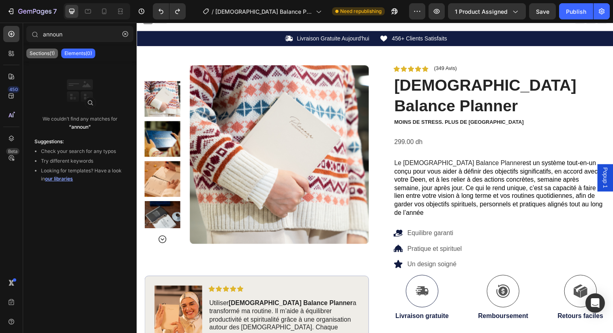
click at [43, 56] on p "Sections(1)" at bounding box center [42, 53] width 25 height 6
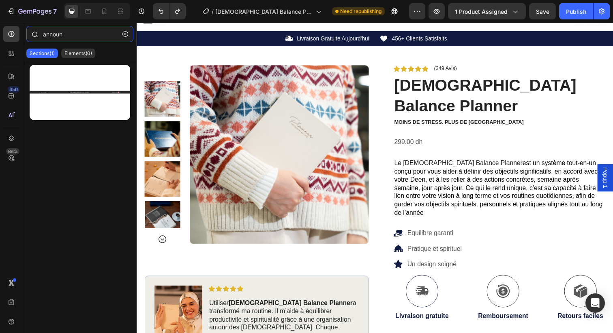
click at [72, 35] on input "announ" at bounding box center [79, 34] width 107 height 16
click at [84, 56] on p "Elements(0)" at bounding box center [78, 53] width 28 height 6
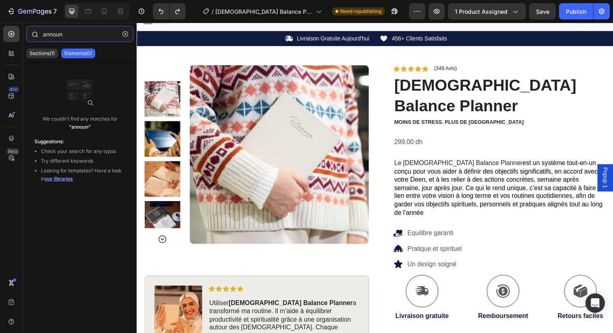
click at [58, 30] on input "announ" at bounding box center [79, 34] width 107 height 16
click at [59, 35] on input "announ" at bounding box center [79, 34] width 107 height 16
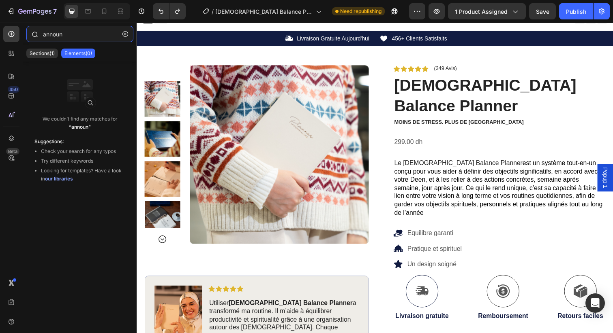
click at [59, 35] on input "announ" at bounding box center [79, 34] width 107 height 16
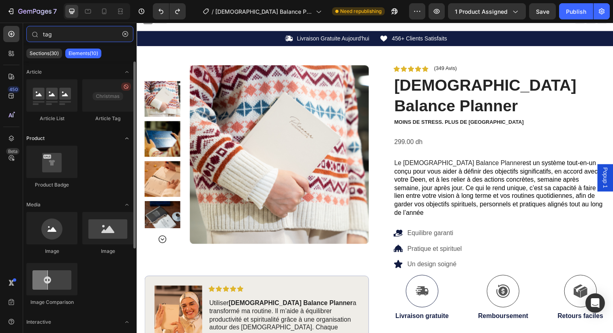
scroll to position [5, 0]
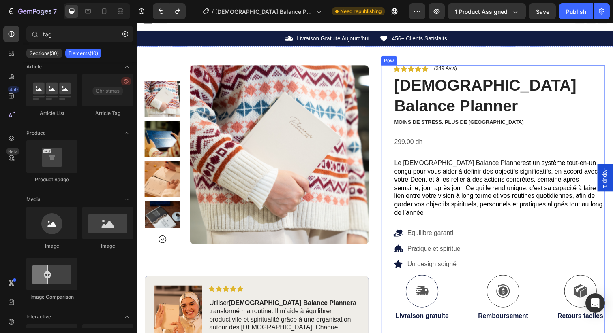
drag, startPoint x: 242, startPoint y: 111, endPoint x: 321, endPoint y: 124, distance: 79.6
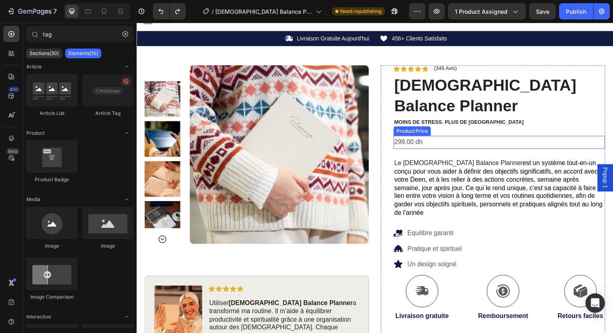
drag, startPoint x: 237, startPoint y: 122, endPoint x: 448, endPoint y: 117, distance: 210.4
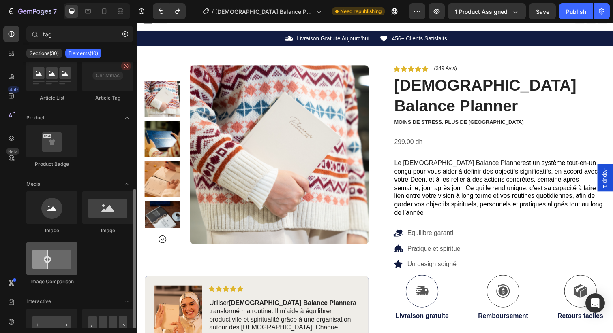
scroll to position [0, 0]
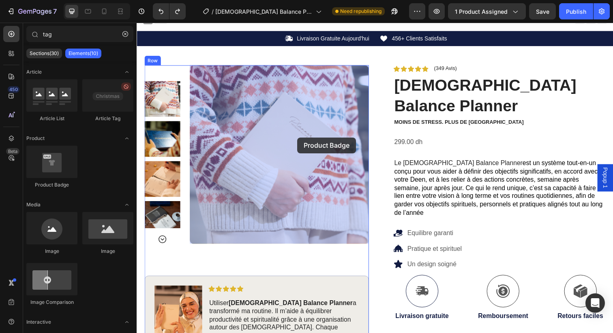
drag, startPoint x: 186, startPoint y: 188, endPoint x: 301, endPoint y: 140, distance: 124.5
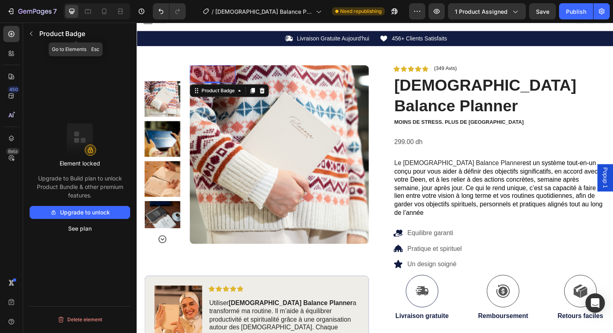
click at [33, 34] on icon "button" at bounding box center [31, 33] width 6 height 6
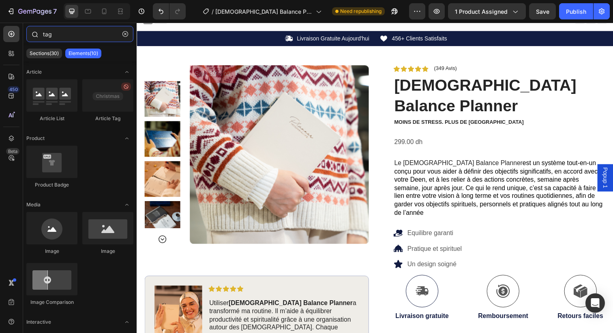
click at [59, 33] on input "tag" at bounding box center [79, 34] width 107 height 16
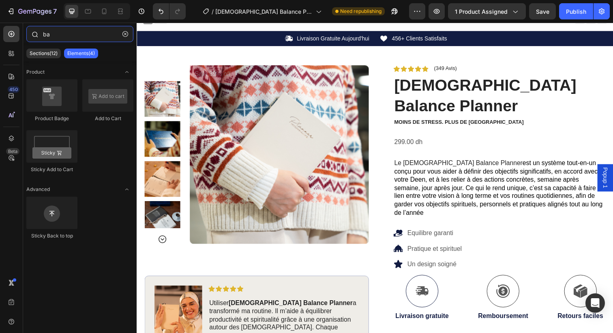
type input "b"
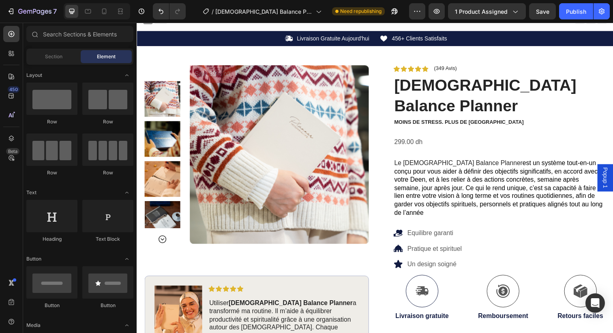
click at [56, 49] on div "Section Element" at bounding box center [79, 57] width 107 height 16
click at [57, 64] on div "Section Element" at bounding box center [79, 57] width 107 height 16
click at [56, 61] on div "Section" at bounding box center [53, 56] width 51 height 13
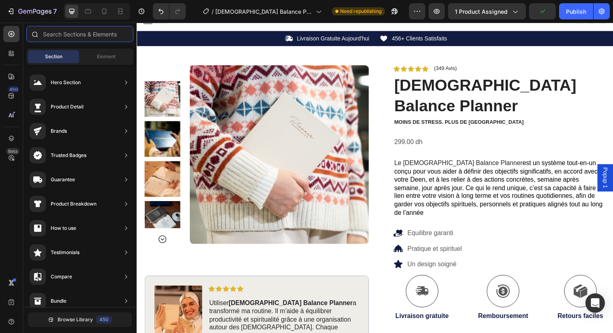
click at [49, 32] on input "text" at bounding box center [79, 34] width 107 height 16
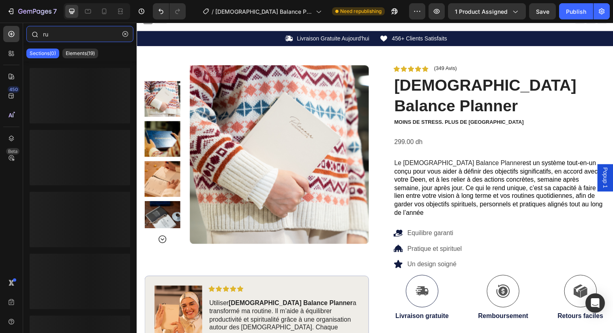
type input "r"
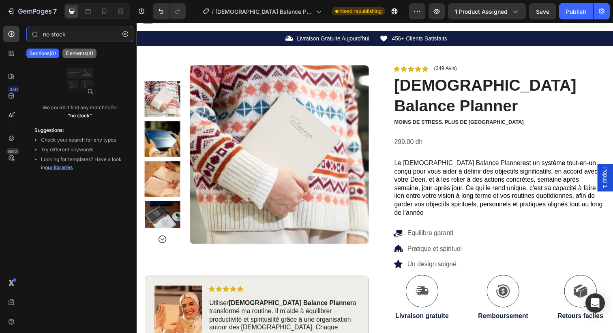
type input "no stock"
click at [73, 56] on p "Elements(4)" at bounding box center [80, 53] width 28 height 6
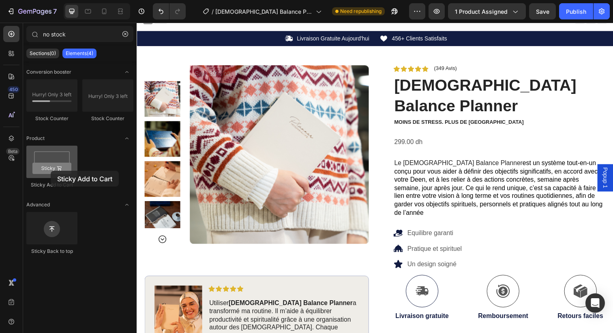
drag, startPoint x: 58, startPoint y: 154, endPoint x: 50, endPoint y: 171, distance: 19.2
click at [50, 171] on div at bounding box center [51, 162] width 51 height 32
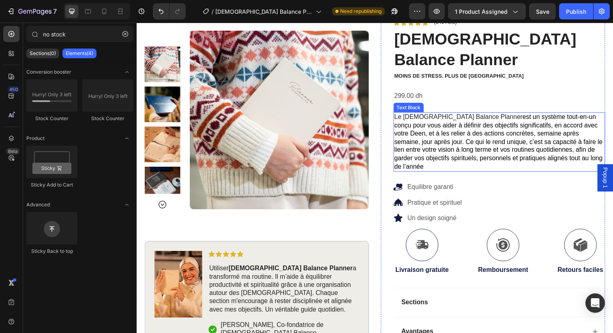
scroll to position [11, 0]
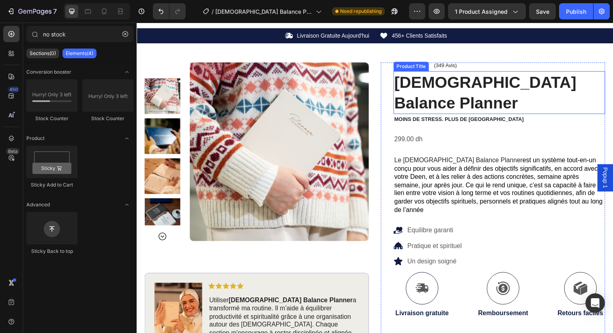
click at [463, 86] on h1 "[DEMOGRAPHIC_DATA] Balance Planner" at bounding box center [507, 94] width 216 height 44
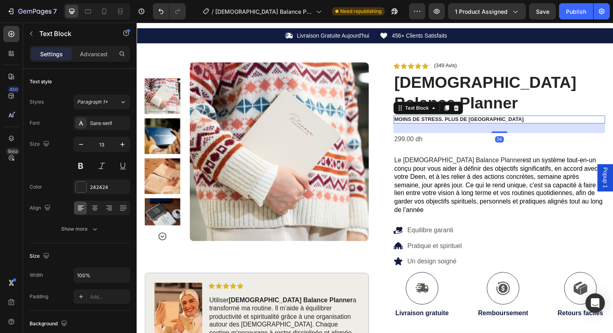
click at [447, 118] on strong "MOINS DE STRESS. PLUS DE [GEOGRAPHIC_DATA]" at bounding box center [466, 121] width 132 height 6
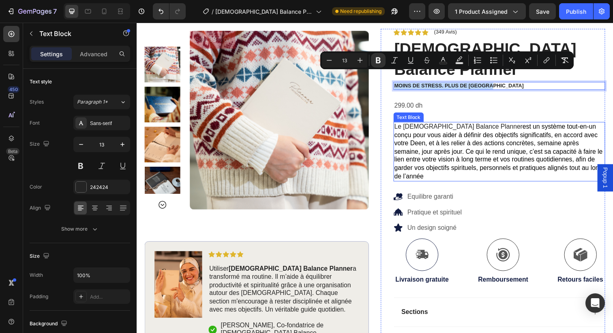
scroll to position [0, 0]
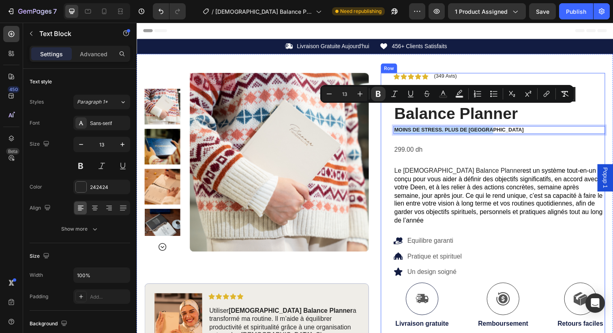
click at [302, 159] on img at bounding box center [282, 165] width 183 height 183
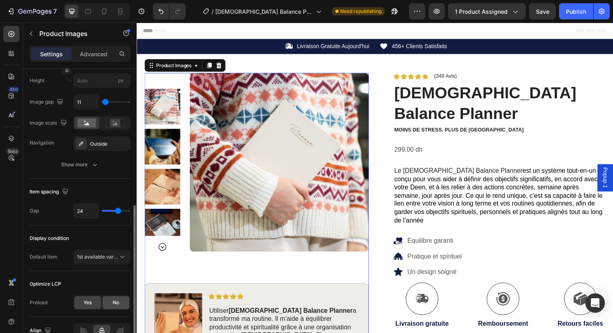
scroll to position [301, 0]
click at [114, 256] on span "1st available variant" at bounding box center [99, 257] width 45 height 6
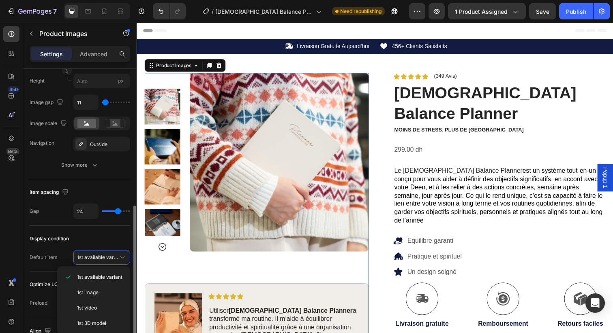
click at [103, 235] on div "Display condition" at bounding box center [80, 239] width 100 height 13
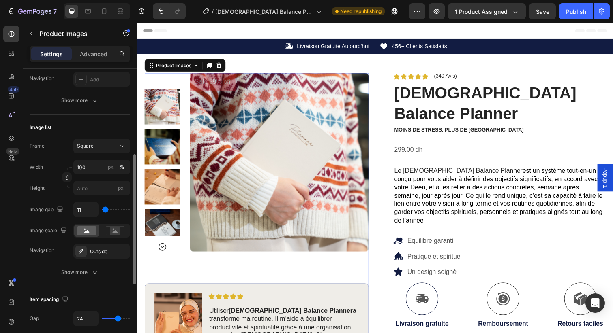
scroll to position [191, 0]
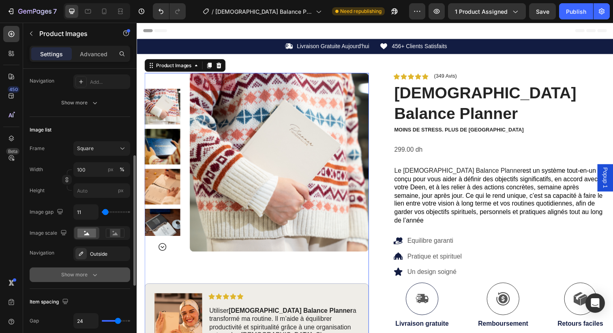
click at [91, 276] on icon "button" at bounding box center [95, 275] width 8 height 8
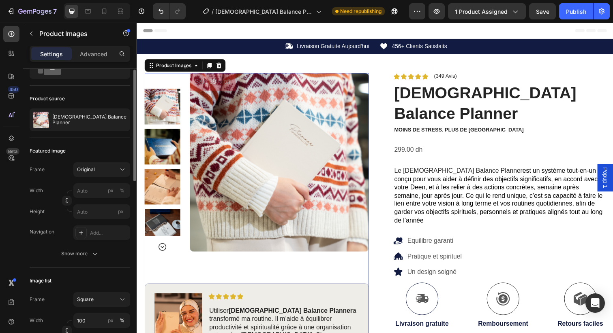
scroll to position [26, 0]
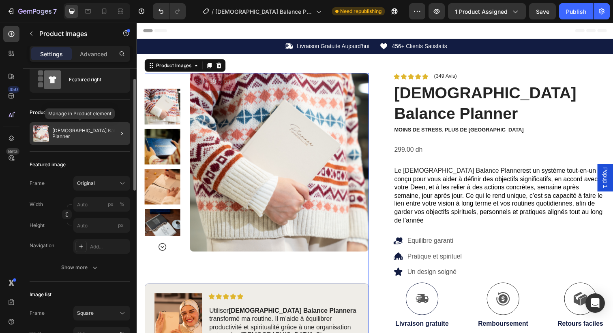
click at [82, 136] on p "[DEMOGRAPHIC_DATA] Balance Planner" at bounding box center [89, 133] width 75 height 11
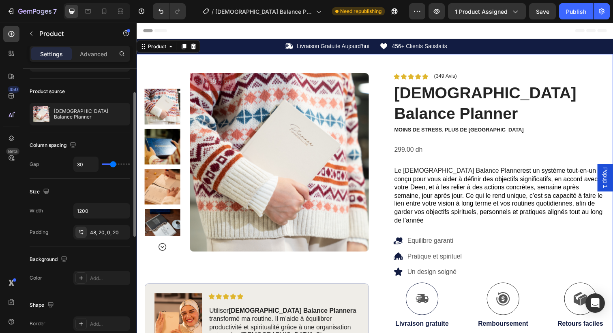
scroll to position [0, 0]
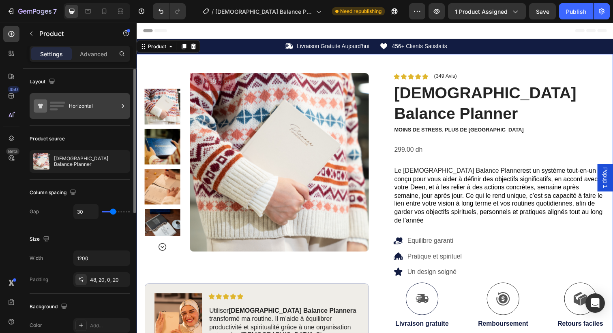
click at [73, 101] on div "Horizontal" at bounding box center [93, 106] width 49 height 19
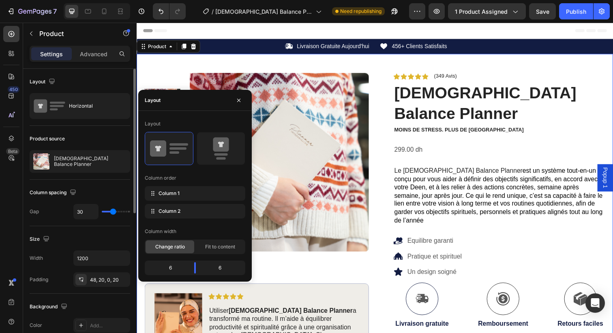
click at [89, 85] on div "Layout" at bounding box center [80, 81] width 100 height 13
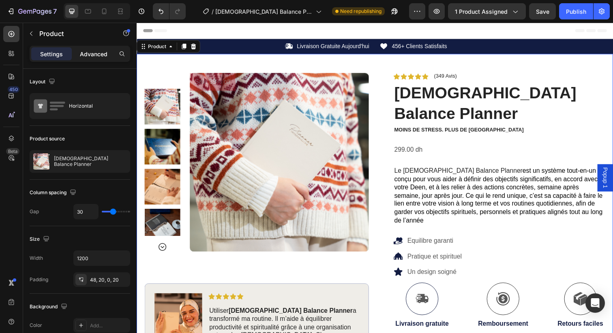
click at [89, 53] on p "Advanced" at bounding box center [94, 54] width 28 height 9
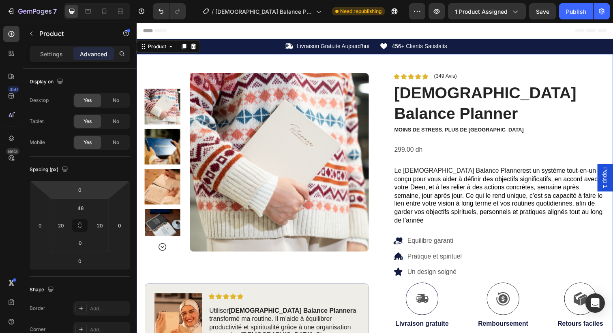
click at [53, 46] on div "Settings Advanced" at bounding box center [80, 54] width 100 height 16
click at [53, 50] on p "Settings" at bounding box center [51, 54] width 23 height 9
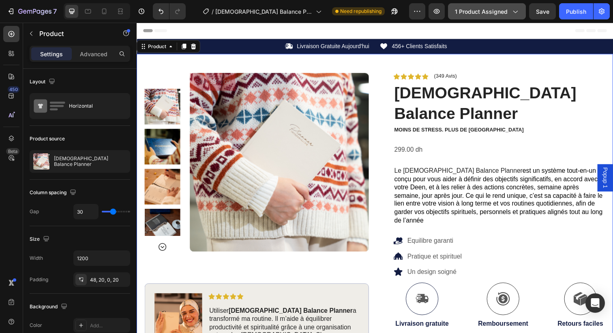
click at [495, 13] on span "1 product assigned" at bounding box center [481, 11] width 53 height 9
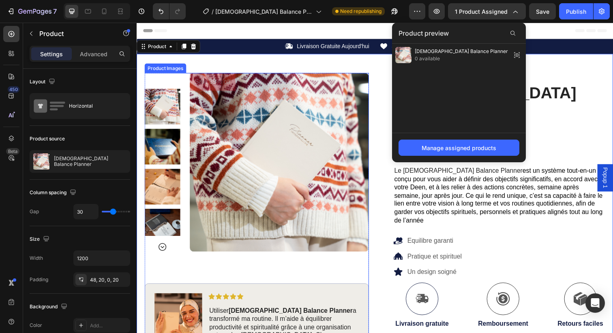
click at [270, 190] on img at bounding box center [282, 165] width 183 height 183
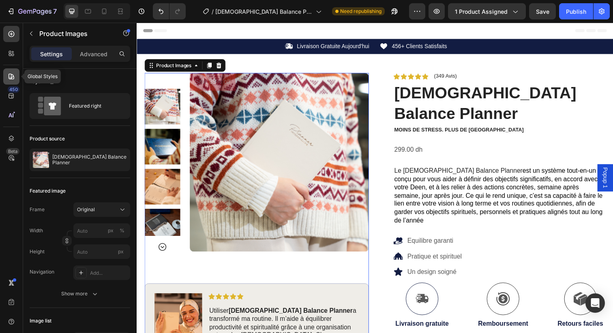
click at [12, 75] on icon at bounding box center [11, 77] width 8 height 8
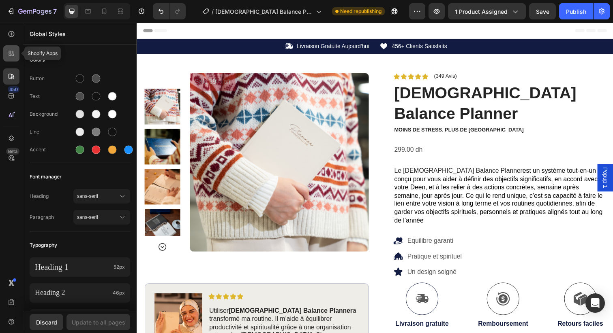
click at [11, 51] on icon at bounding box center [11, 53] width 8 height 8
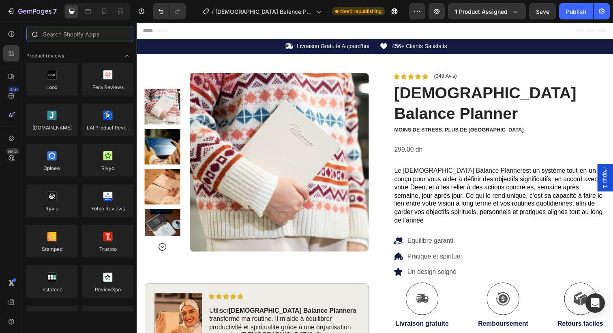
click at [50, 40] on input "text" at bounding box center [79, 34] width 107 height 16
click at [19, 37] on div at bounding box center [11, 34] width 16 height 16
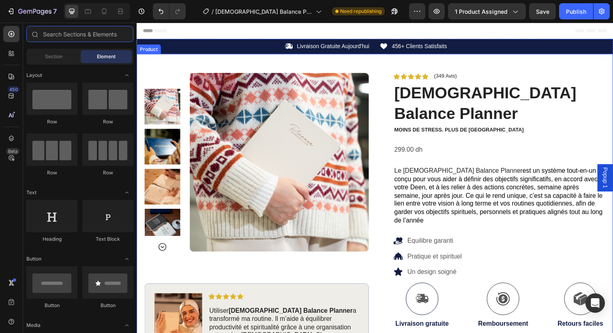
scroll to position [13, 0]
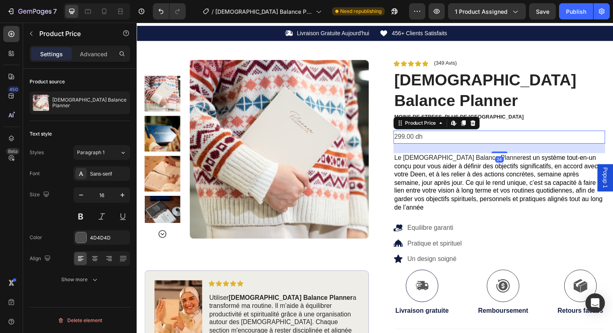
click at [434, 133] on div "299.00 dh" at bounding box center [507, 139] width 216 height 13
click at [459, 122] on icon at bounding box center [460, 125] width 6 height 6
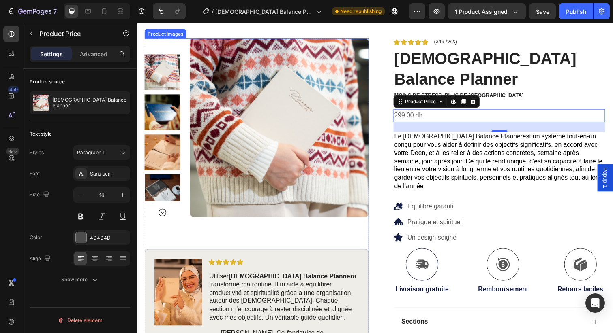
scroll to position [0, 0]
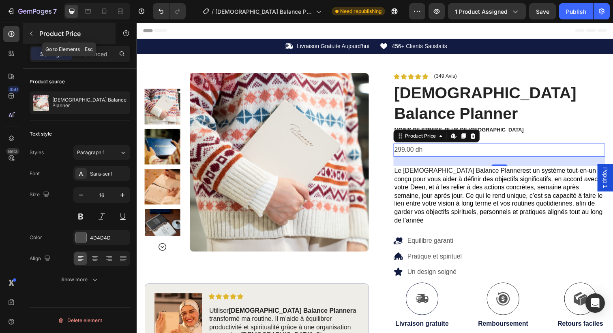
click at [35, 36] on button "button" at bounding box center [31, 33] width 13 height 13
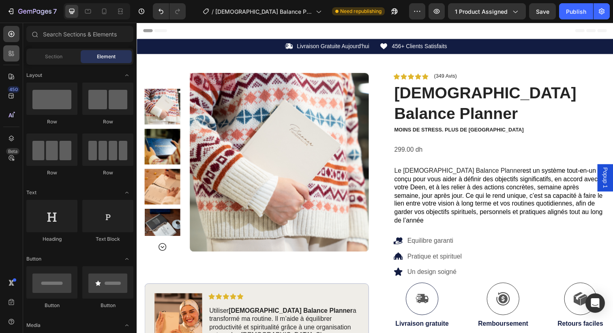
click at [13, 58] on div at bounding box center [11, 53] width 16 height 16
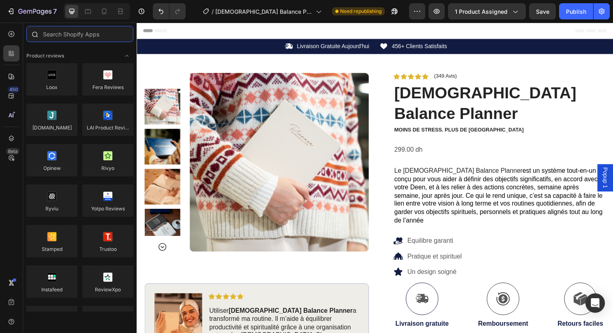
click at [60, 37] on input "text" at bounding box center [79, 34] width 107 height 16
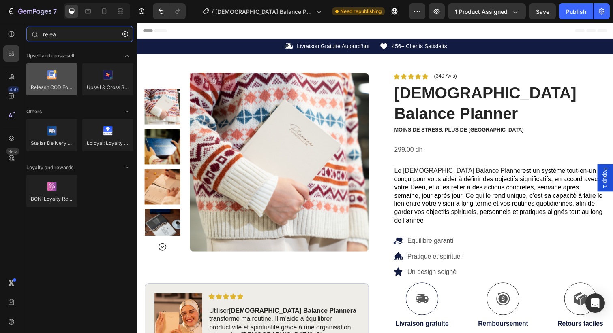
type input "relea"
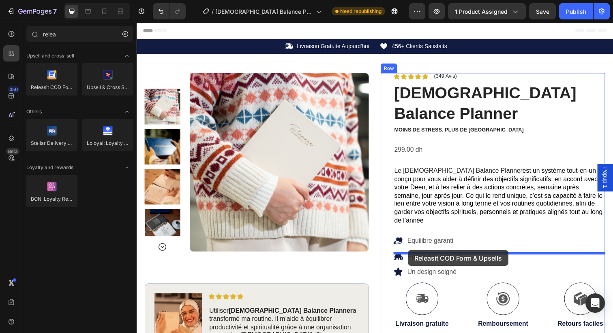
drag, startPoint x: 184, startPoint y: 106, endPoint x: 413, endPoint y: 255, distance: 273.6
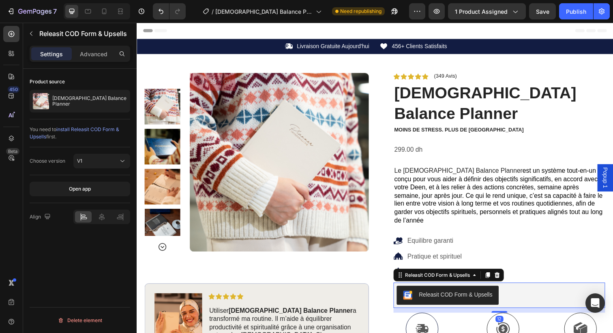
click at [453, 297] on div "Releasit COD Form & Upsells" at bounding box center [462, 301] width 75 height 9
click at [453, 277] on div "Releasit COD Form & Upsells" at bounding box center [443, 280] width 69 height 7
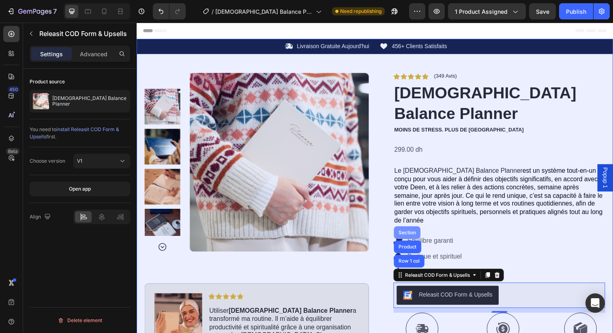
click at [415, 235] on div "Section" at bounding box center [412, 237] width 21 height 5
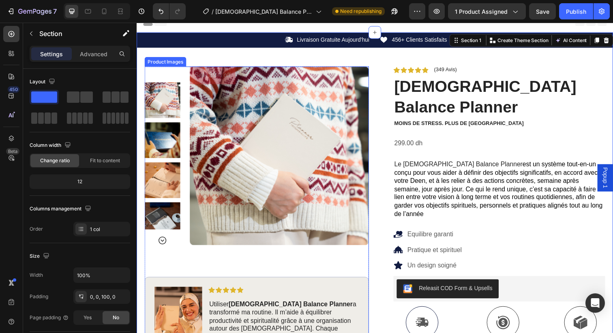
scroll to position [7, 0]
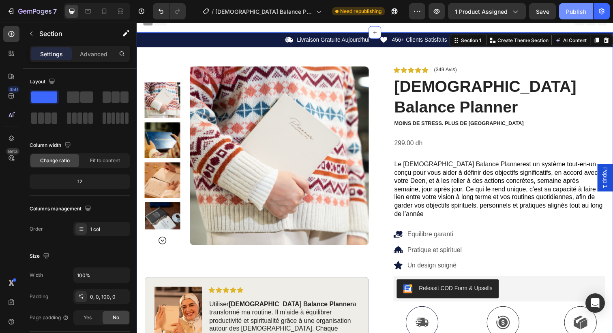
click at [577, 11] on div "Publish" at bounding box center [576, 11] width 20 height 9
click at [581, 8] on div "Publish" at bounding box center [576, 11] width 20 height 9
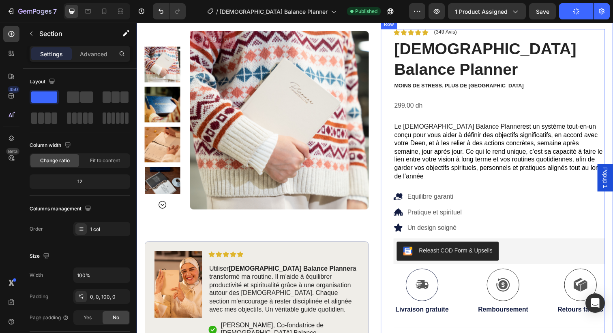
scroll to position [45, 0]
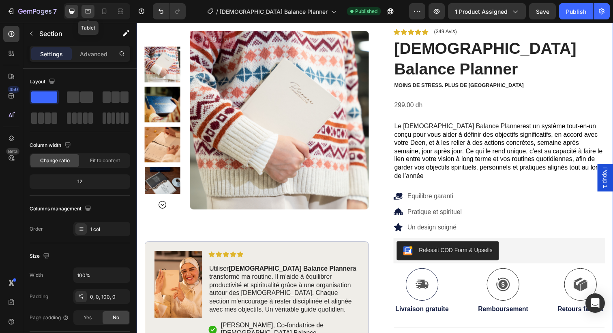
click at [87, 11] on icon at bounding box center [88, 11] width 8 height 8
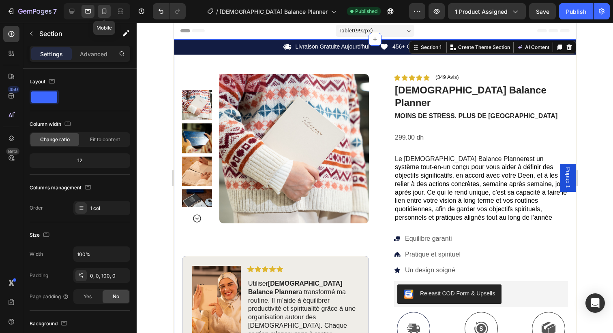
click at [105, 13] on icon at bounding box center [104, 11] width 8 height 8
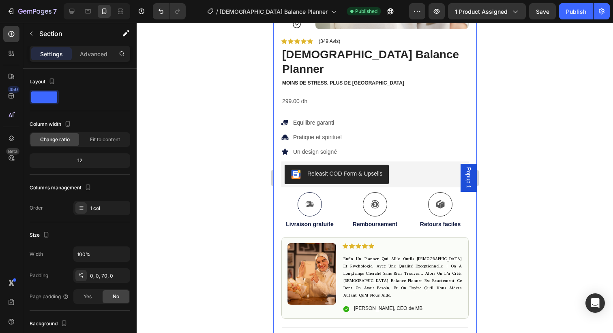
scroll to position [189, 0]
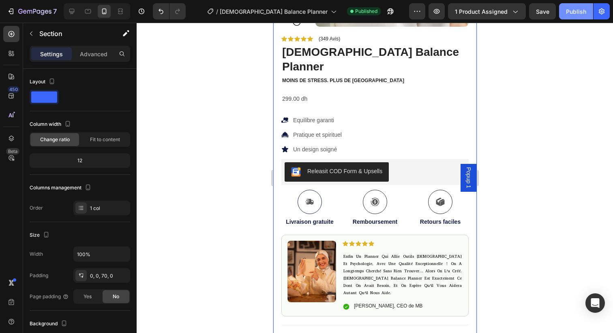
click at [574, 14] on div "Publish" at bounding box center [576, 11] width 20 height 9
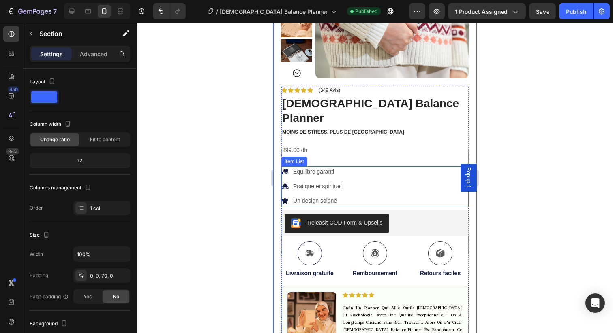
scroll to position [139, 0]
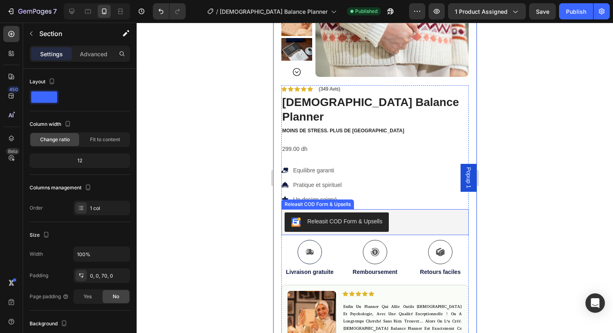
click at [352, 218] on div "Releasit COD Form & Upsells" at bounding box center [344, 222] width 75 height 9
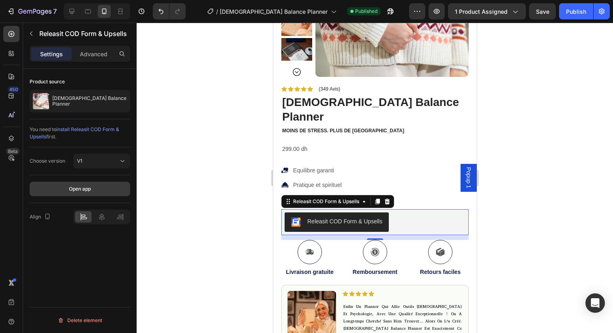
click at [81, 196] on button "Open app" at bounding box center [80, 189] width 100 height 15
click at [388, 199] on icon at bounding box center [386, 202] width 5 height 6
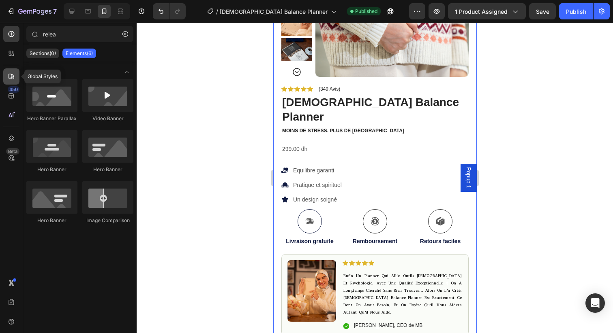
click at [6, 79] on div at bounding box center [11, 76] width 16 height 16
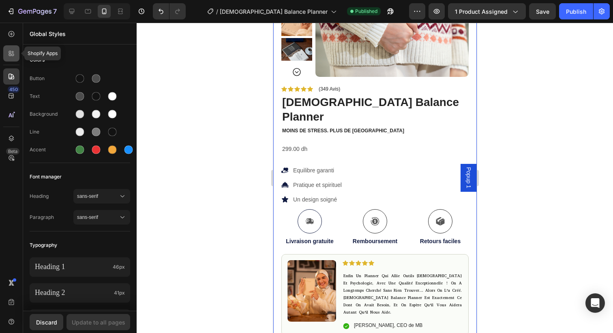
click at [9, 55] on icon at bounding box center [10, 55] width 2 height 2
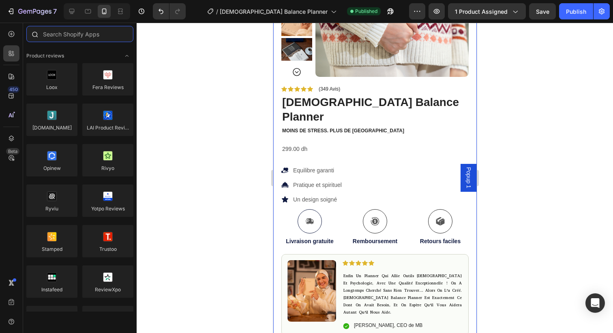
click at [68, 35] on input "text" at bounding box center [79, 34] width 107 height 16
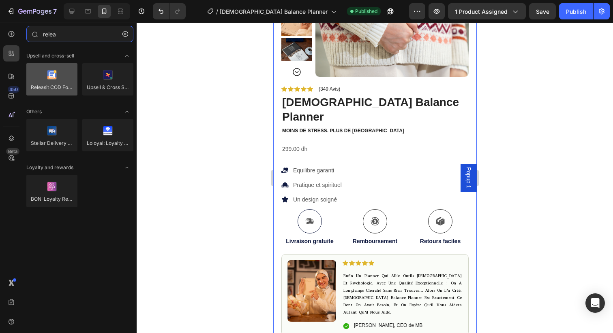
type input "relea"
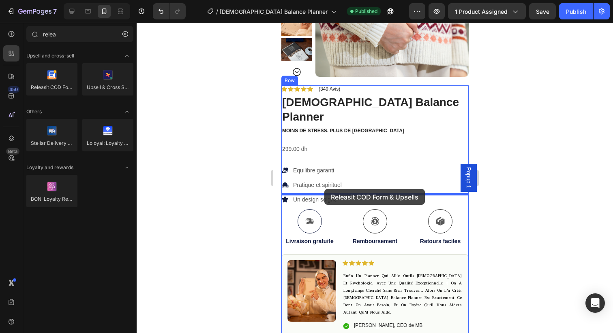
drag, startPoint x: 327, startPoint y: 105, endPoint x: 324, endPoint y: 189, distance: 84.7
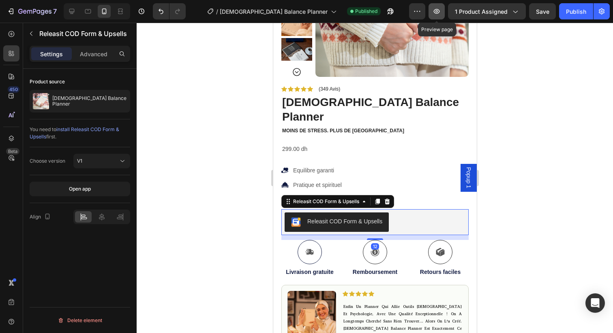
click at [437, 10] on icon "button" at bounding box center [437, 11] width 6 height 5
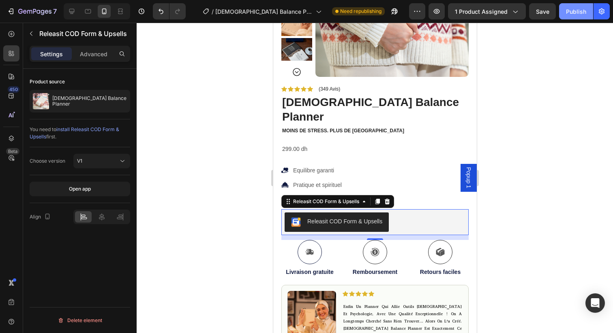
click at [581, 9] on div "Publish" at bounding box center [576, 11] width 20 height 9
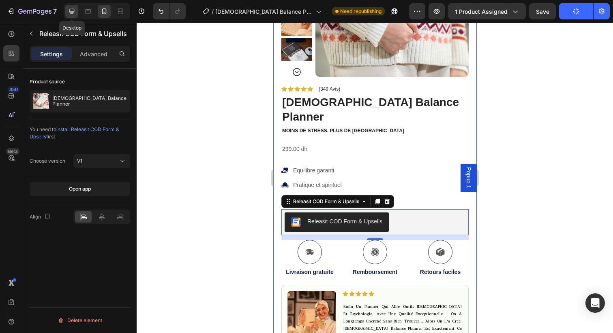
click at [77, 13] on div at bounding box center [71, 11] width 13 height 13
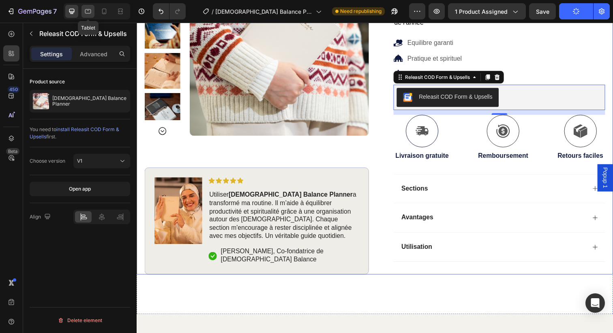
scroll to position [207, 0]
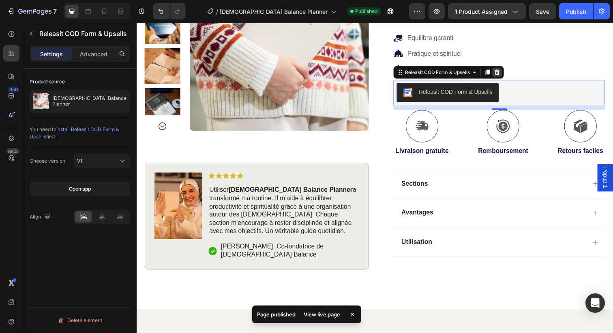
click at [502, 70] on icon at bounding box center [504, 73] width 6 height 6
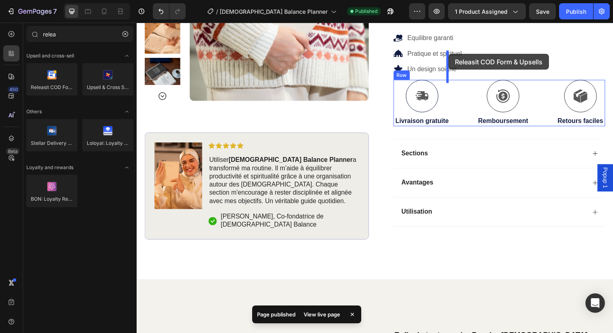
drag, startPoint x: 188, startPoint y: 102, endPoint x: 454, endPoint y: 55, distance: 270.8
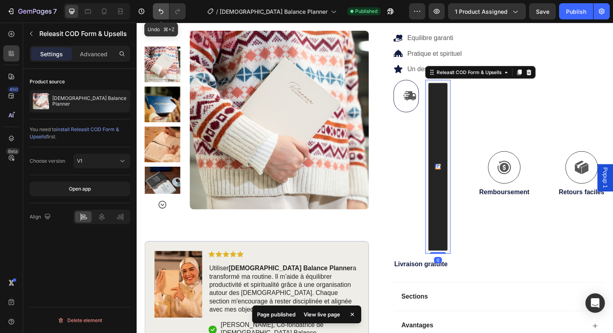
click at [158, 11] on icon "Undo/Redo" at bounding box center [161, 11] width 8 height 8
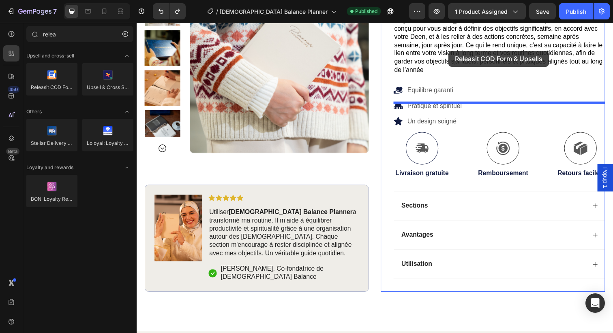
drag, startPoint x: 188, startPoint y: 101, endPoint x: 454, endPoint y: 51, distance: 271.2
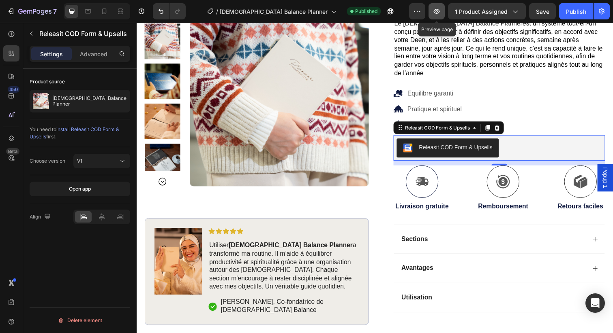
click at [434, 11] on icon "button" at bounding box center [436, 11] width 8 height 8
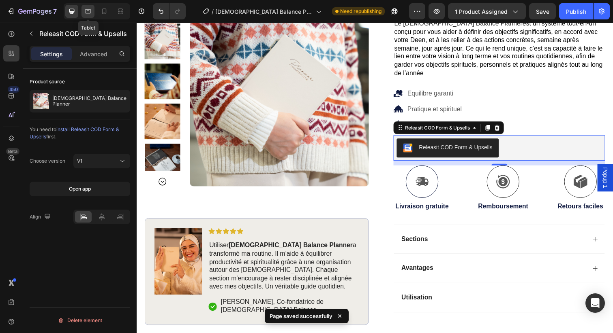
click at [89, 13] on icon at bounding box center [88, 11] width 8 height 8
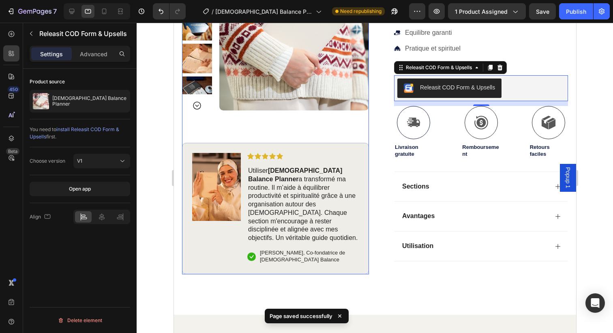
scroll to position [218, 0]
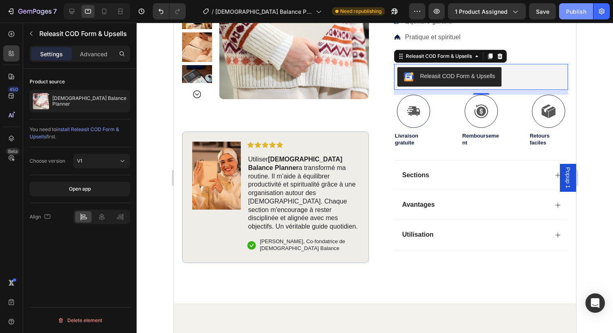
click at [571, 11] on div "Publish" at bounding box center [576, 11] width 20 height 9
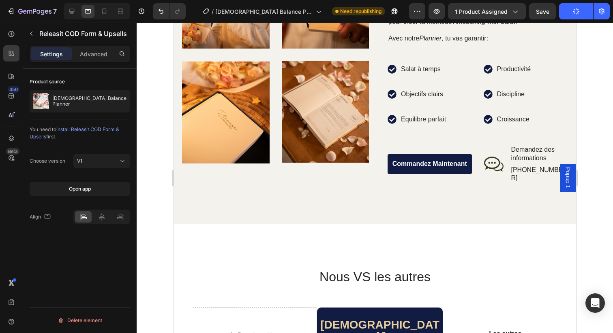
scroll to position [627, 0]
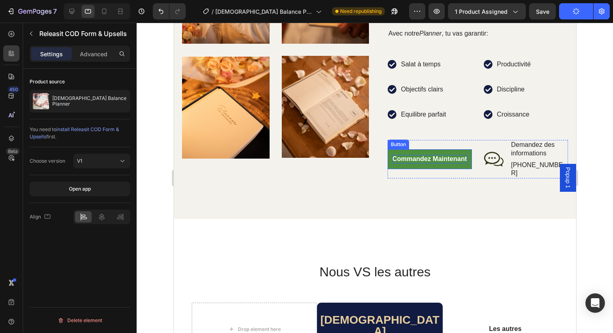
click at [422, 155] on p "Commandez Maintenant" at bounding box center [429, 159] width 75 height 9
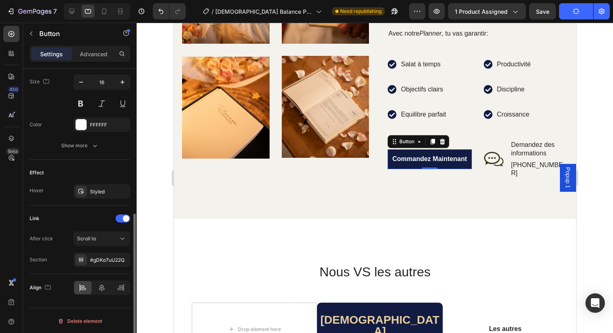
scroll to position [336, 0]
click at [82, 236] on span "Scroll to" at bounding box center [86, 238] width 19 height 6
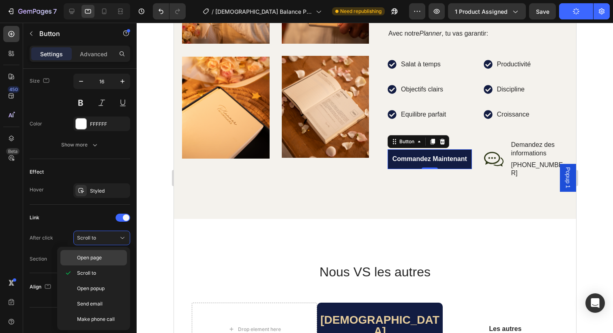
click at [89, 262] on div "Open page" at bounding box center [93, 257] width 66 height 15
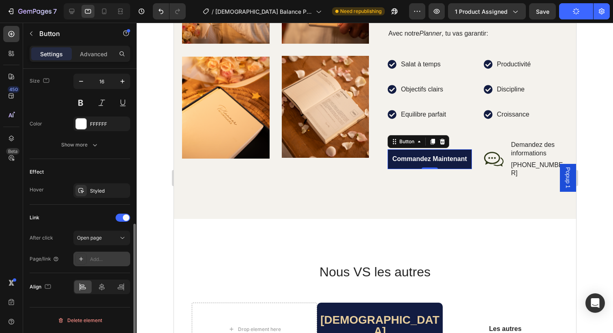
click at [98, 257] on div "Add..." at bounding box center [109, 259] width 38 height 7
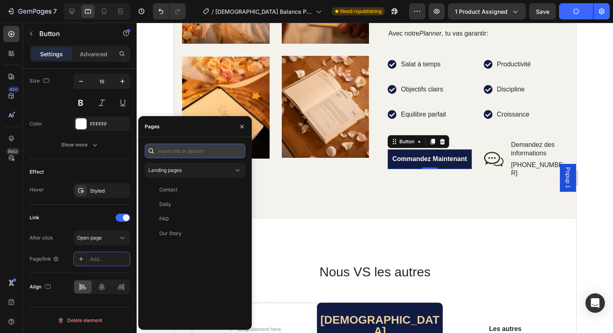
click at [175, 150] on input "text" at bounding box center [195, 151] width 100 height 15
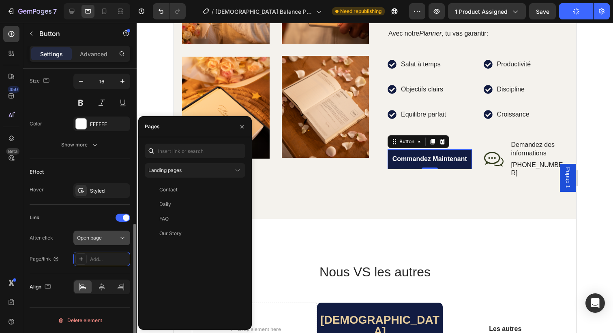
click at [88, 239] on span "Open page" at bounding box center [89, 238] width 25 height 6
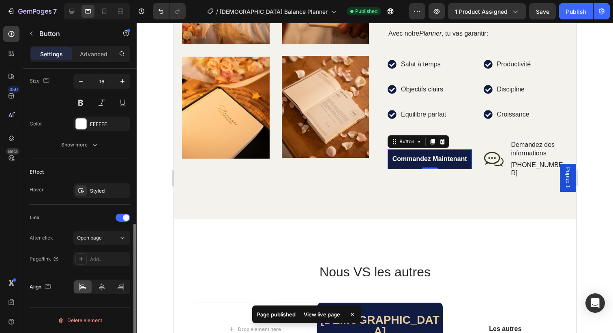
click at [81, 220] on div "Link" at bounding box center [80, 218] width 100 height 13
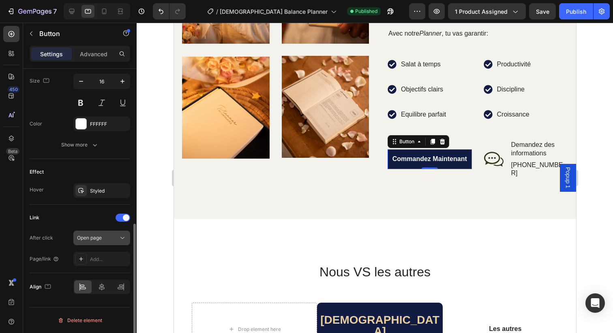
click at [108, 241] on div "Open page" at bounding box center [97, 238] width 41 height 7
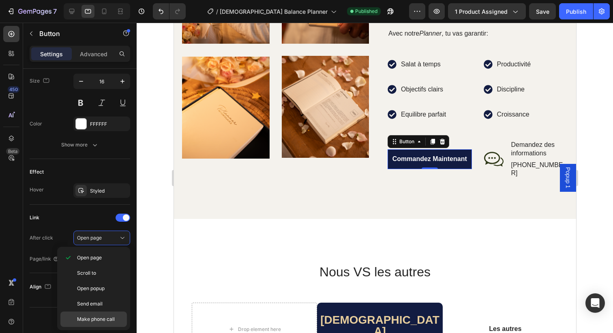
click at [104, 320] on span "Make phone call" at bounding box center [96, 319] width 38 height 7
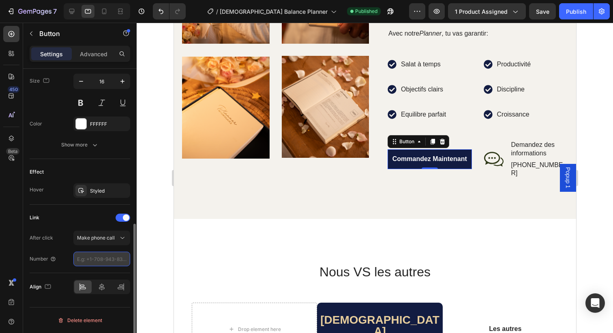
click at [104, 262] on input "number" at bounding box center [101, 259] width 57 height 15
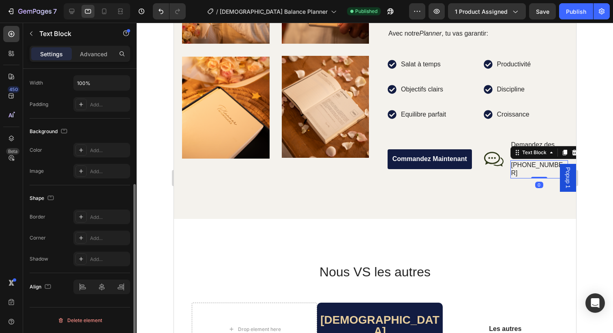
click at [537, 161] on p "[PHONE_NUMBER]" at bounding box center [539, 169] width 56 height 17
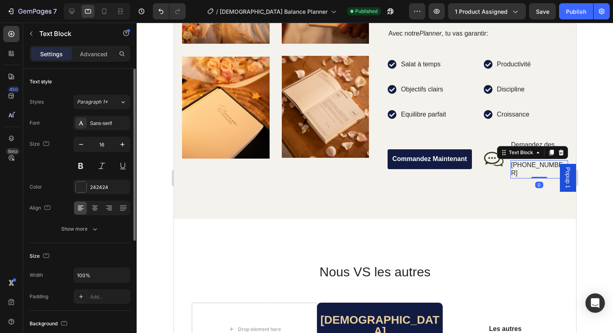
scroll to position [622, 0]
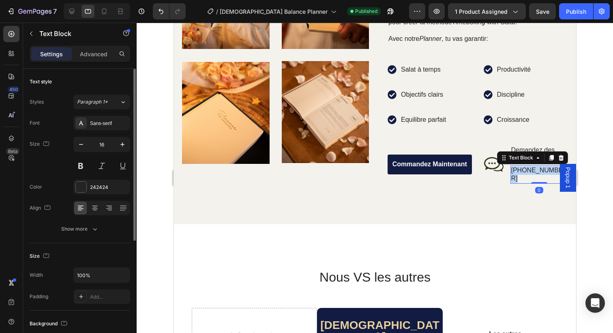
click at [537, 166] on div "[PHONE_NUMBER]" at bounding box center [539, 175] width 58 height 19
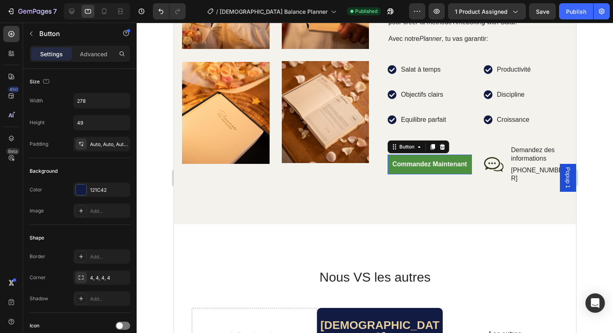
click at [434, 160] on button "Commandez Maintenant" at bounding box center [429, 165] width 84 height 20
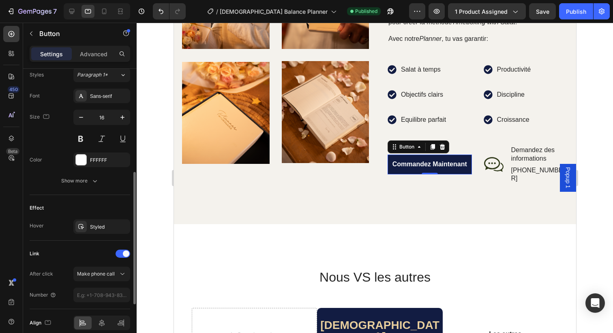
scroll to position [336, 0]
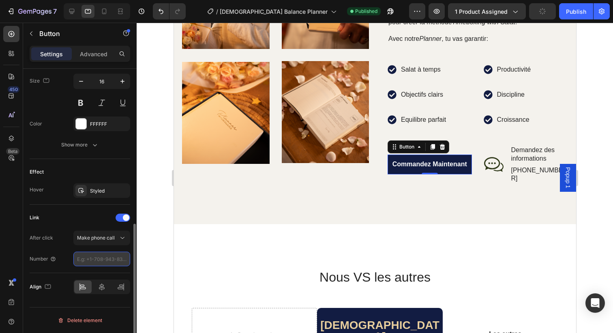
click at [104, 258] on input "number" at bounding box center [101, 259] width 57 height 15
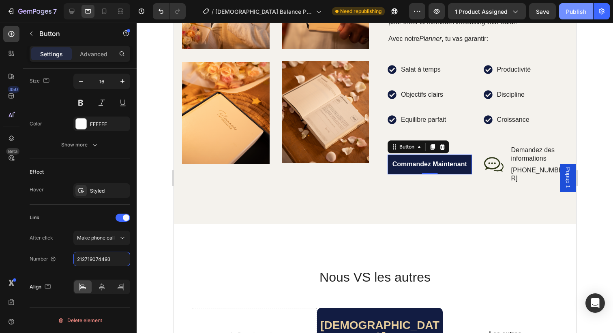
type input "212719074493"
click at [577, 10] on div "Publish" at bounding box center [576, 11] width 20 height 9
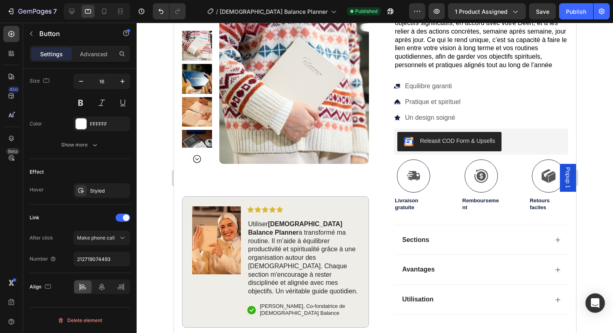
scroll to position [0, 0]
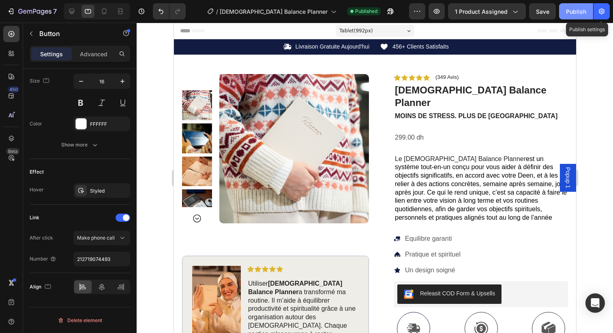
click at [584, 11] on div "Publish" at bounding box center [576, 11] width 20 height 9
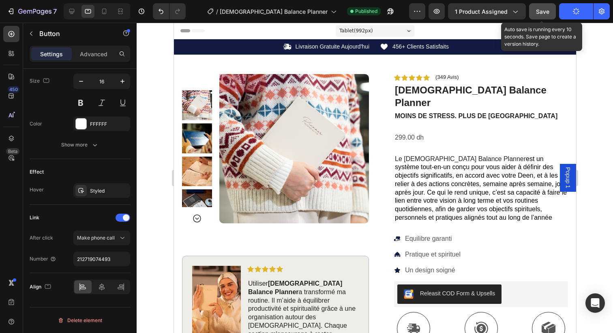
click at [544, 11] on span "Save" at bounding box center [542, 11] width 13 height 7
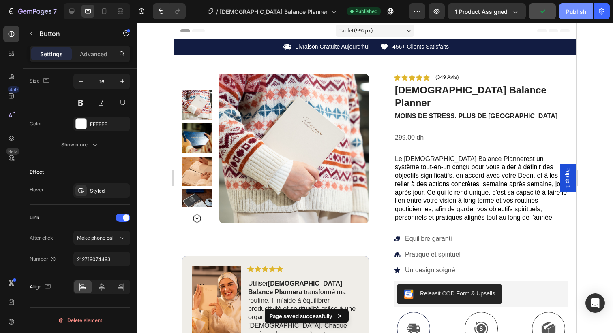
click at [569, 11] on div "Publish" at bounding box center [576, 11] width 20 height 9
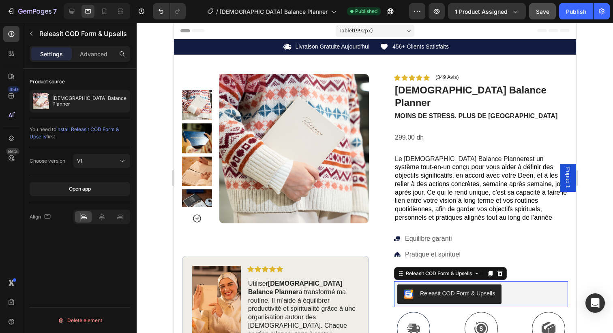
click at [489, 290] on div "Releasit COD Form & Upsells" at bounding box center [456, 294] width 75 height 9
click at [102, 222] on div at bounding box center [101, 217] width 17 height 11
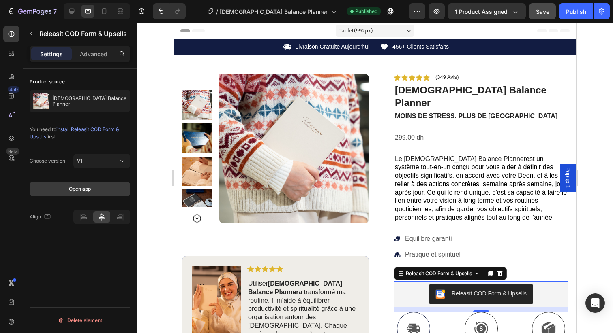
click at [81, 190] on div "Open app" at bounding box center [80, 189] width 22 height 7
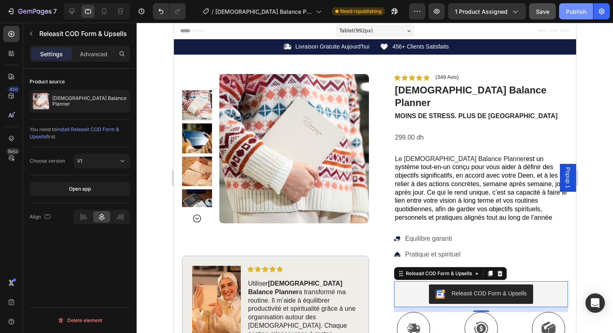
click at [573, 9] on div "Publish" at bounding box center [576, 11] width 20 height 9
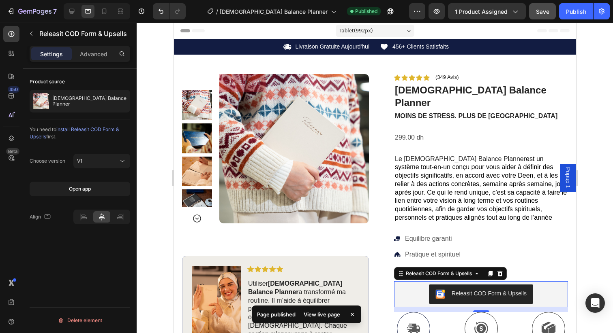
click at [327, 314] on div "View live page" at bounding box center [322, 314] width 46 height 11
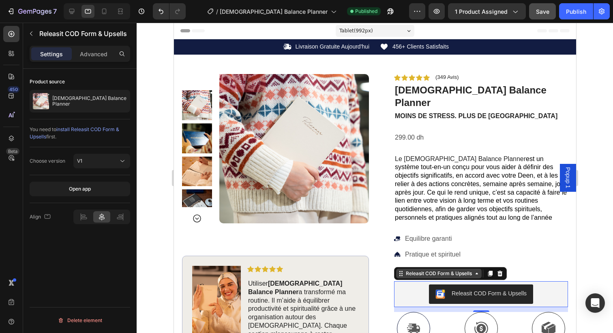
click at [476, 271] on icon at bounding box center [476, 274] width 6 height 6
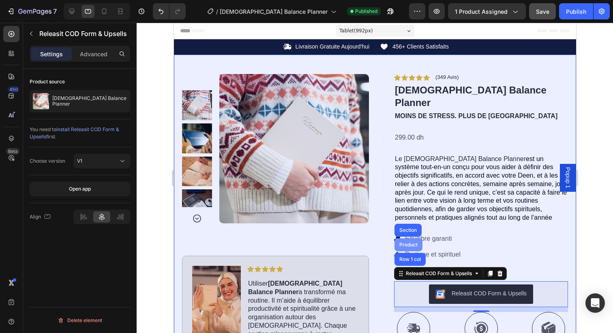
click at [402, 243] on div "Product" at bounding box center [407, 245] width 21 height 5
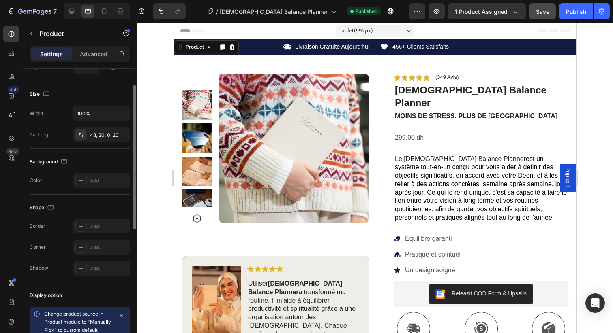
scroll to position [284, 0]
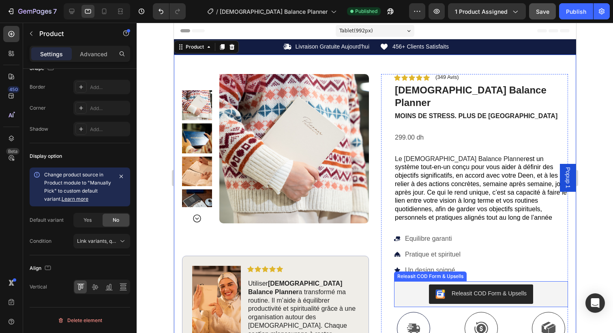
click at [464, 290] on div "Releasit COD Form & Upsells" at bounding box center [488, 294] width 75 height 9
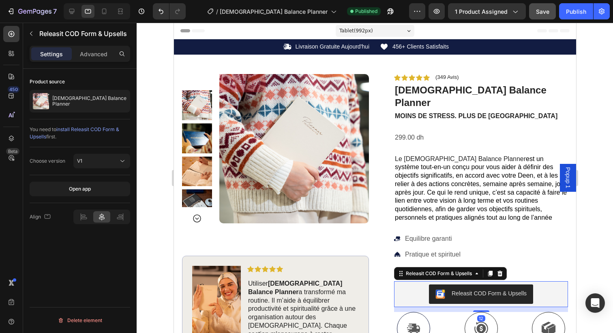
click at [87, 197] on div "Open app" at bounding box center [80, 189] width 100 height 28
click at [85, 164] on div "V1" at bounding box center [97, 161] width 41 height 7
click at [83, 187] on div "Open app" at bounding box center [80, 189] width 22 height 7
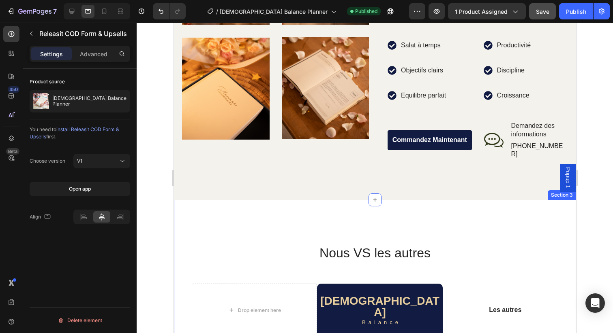
scroll to position [650, 0]
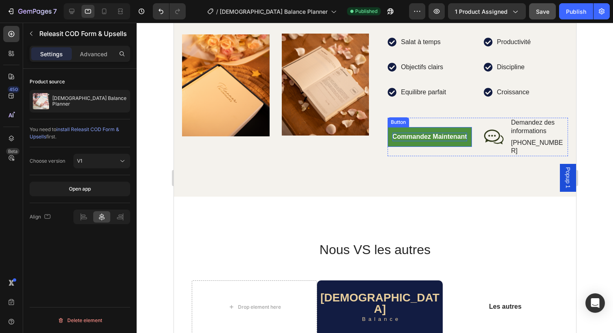
click at [434, 133] on p "Commandez Maintenant" at bounding box center [429, 137] width 75 height 9
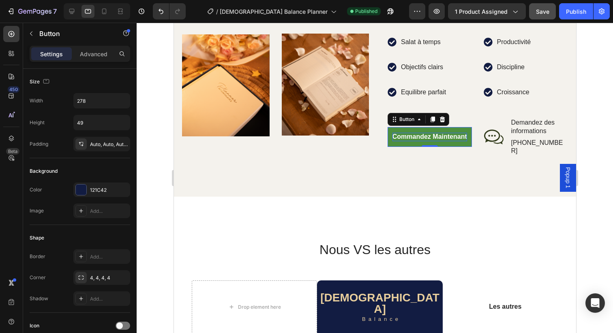
click at [421, 133] on p "Commandez Maintenant" at bounding box center [429, 137] width 75 height 9
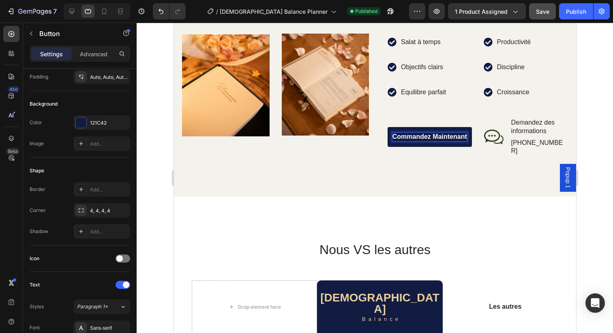
scroll to position [0, 0]
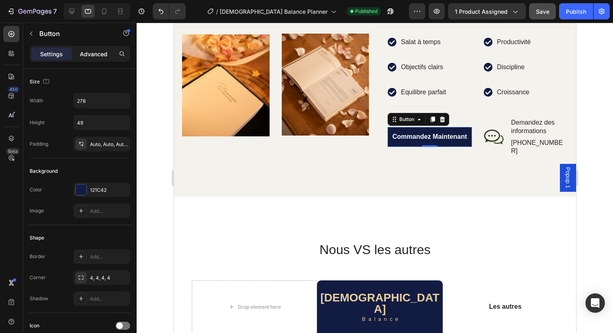
click at [94, 53] on p "Advanced" at bounding box center [94, 54] width 28 height 9
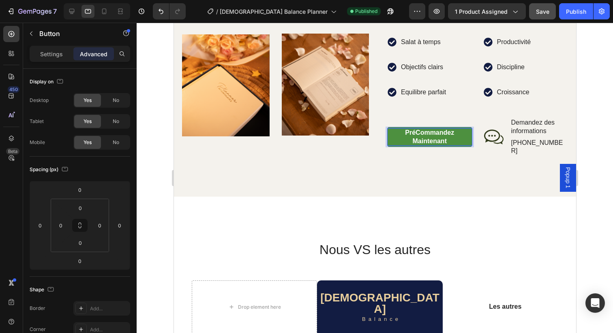
scroll to position [645, 0]
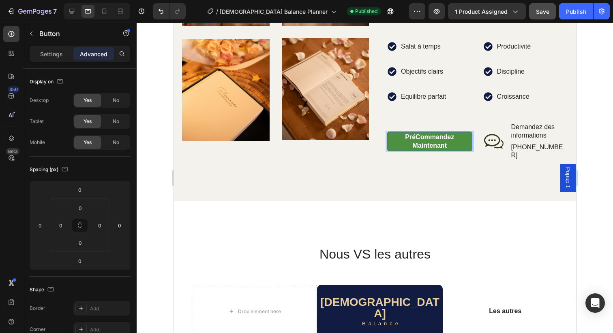
click at [419, 133] on p "PréCommandez Maintenant" at bounding box center [429, 141] width 84 height 17
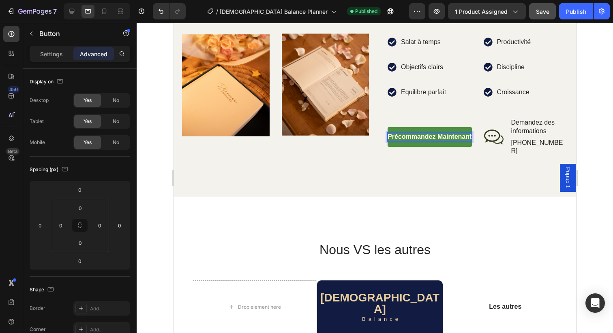
click at [455, 133] on link "Précommandez Maintenant" at bounding box center [429, 137] width 84 height 20
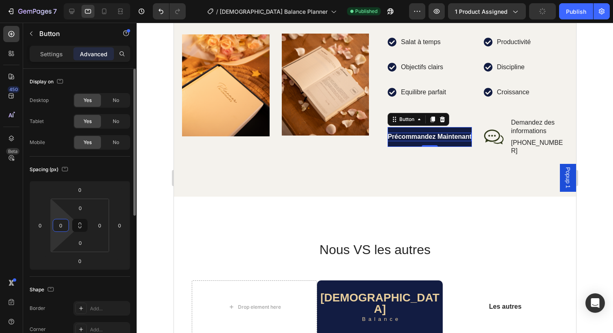
click at [59, 225] on input "0" at bounding box center [61, 226] width 12 height 12
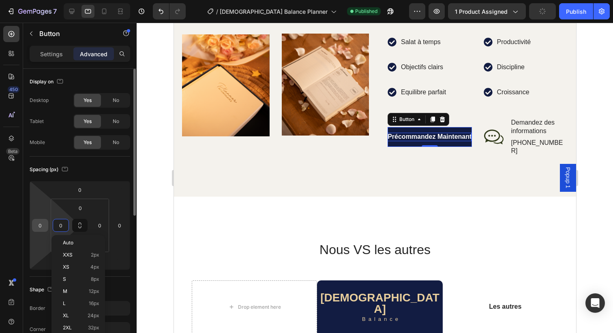
click at [44, 227] on input "0" at bounding box center [40, 226] width 12 height 12
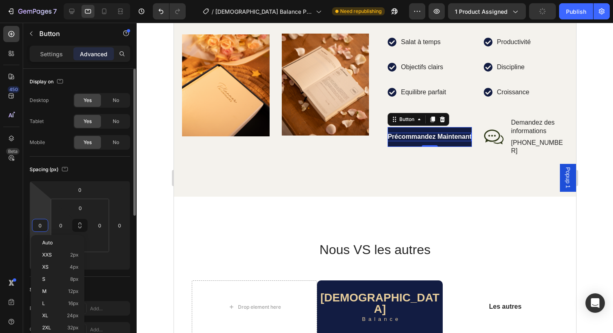
click at [43, 227] on input "0" at bounding box center [40, 226] width 12 height 12
type input "5"
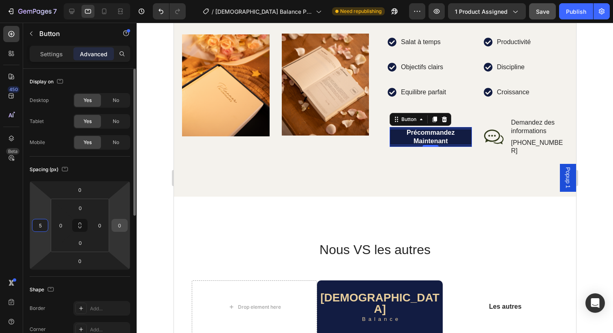
type input "5"
click at [117, 228] on input "0" at bounding box center [119, 226] width 12 height 12
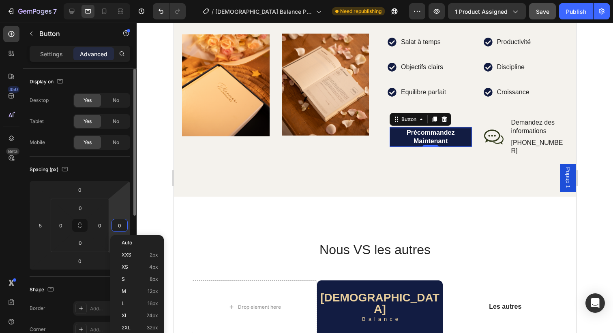
click at [118, 228] on input "0" at bounding box center [119, 226] width 12 height 12
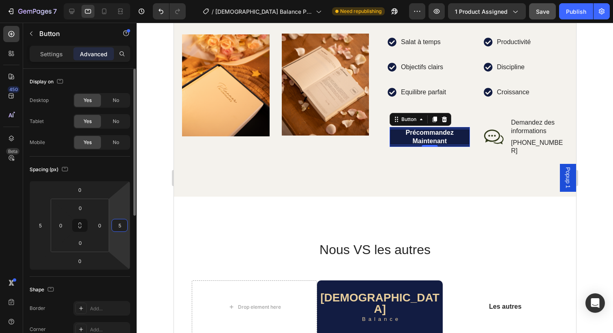
click at [120, 228] on input "5" at bounding box center [119, 226] width 12 height 12
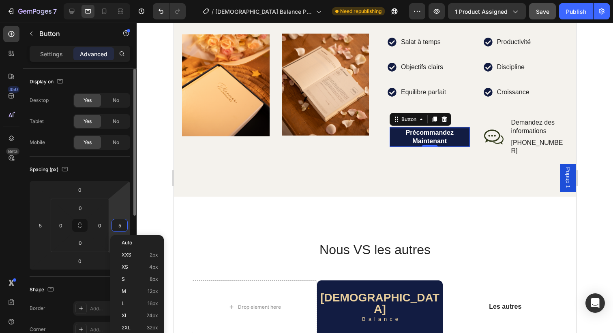
click at [120, 228] on input "5" at bounding box center [119, 226] width 12 height 12
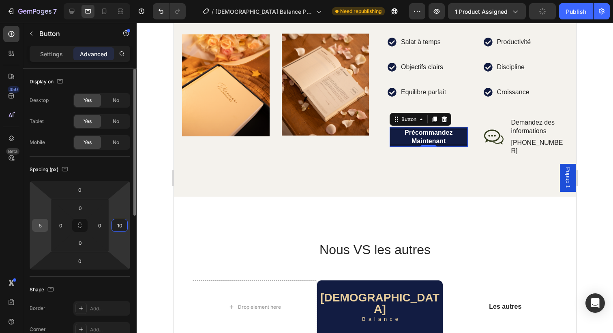
type input "10"
click at [44, 228] on input "5" at bounding box center [40, 226] width 12 height 12
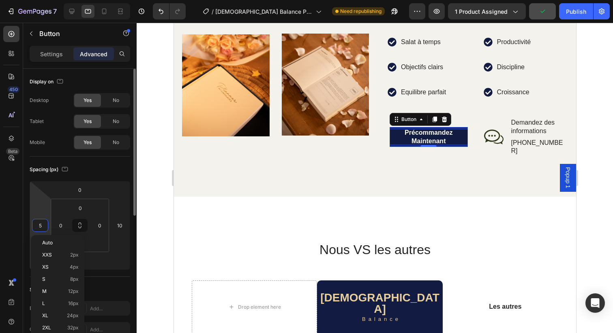
click at [43, 228] on input "5" at bounding box center [40, 226] width 12 height 12
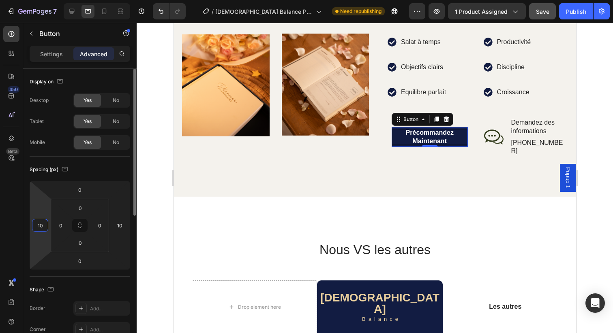
click at [40, 226] on input "10" at bounding box center [40, 226] width 12 height 12
type input "2"
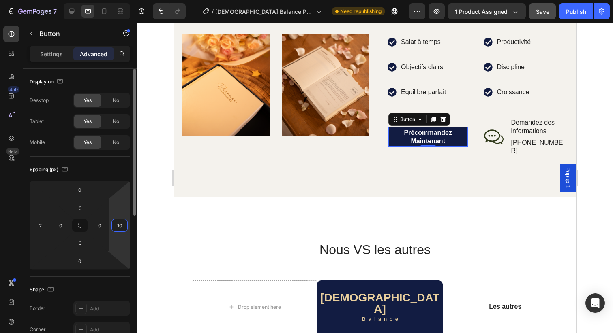
click at [119, 226] on input "10" at bounding box center [119, 226] width 12 height 12
type input "2"
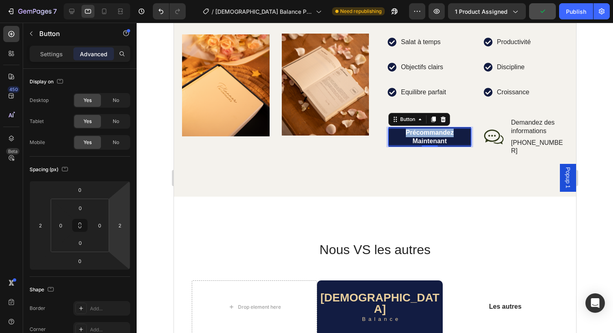
click at [441, 129] on p "Précommandez Maintenant" at bounding box center [429, 137] width 83 height 17
click at [447, 129] on p "Précommandez Maintenant" at bounding box center [429, 137] width 83 height 17
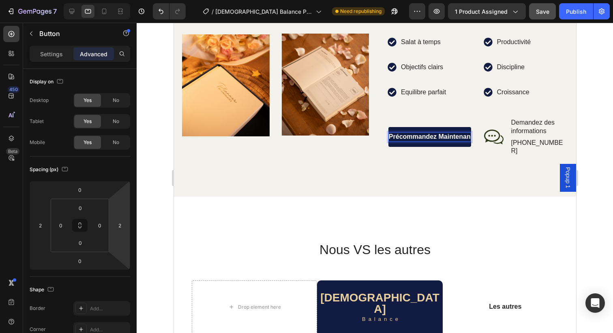
scroll to position [654, 0]
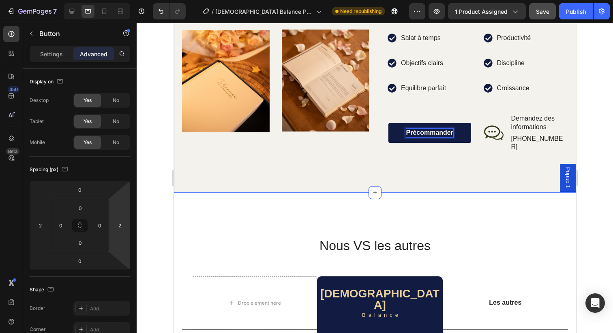
click at [451, 147] on div "Image Image Image Image Row Enfin, le tout premier Psycho-Islamic Planner du Ma…" at bounding box center [374, 24] width 402 height 338
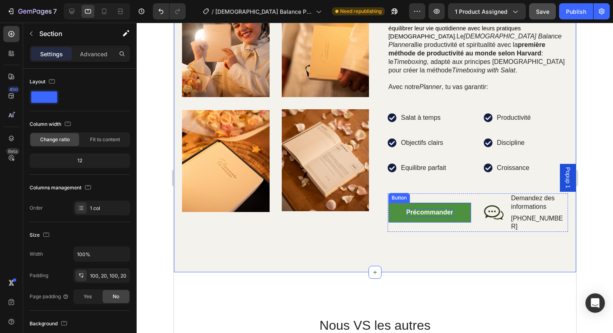
scroll to position [573, 0]
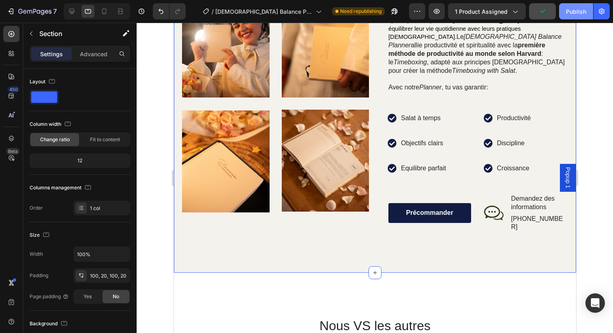
click at [577, 12] on div "Publish" at bounding box center [576, 11] width 20 height 9
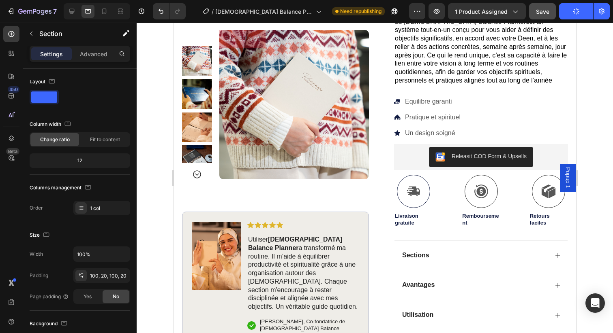
scroll to position [0, 0]
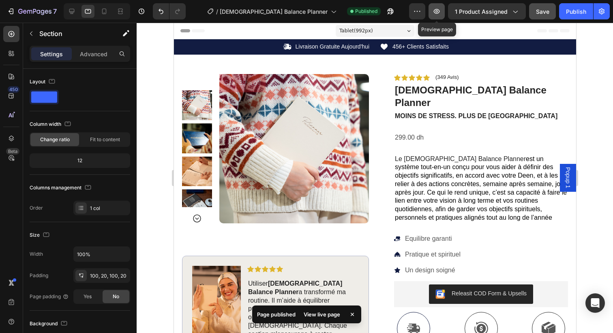
click at [438, 13] on icon "button" at bounding box center [436, 11] width 8 height 8
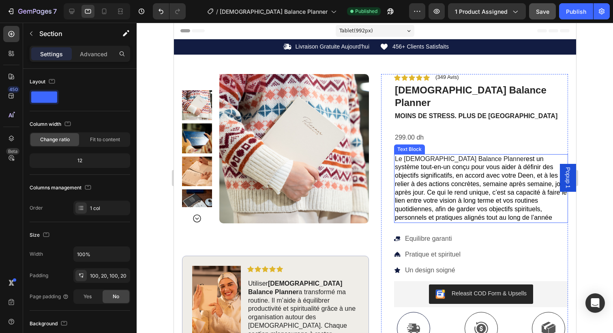
scroll to position [10, 0]
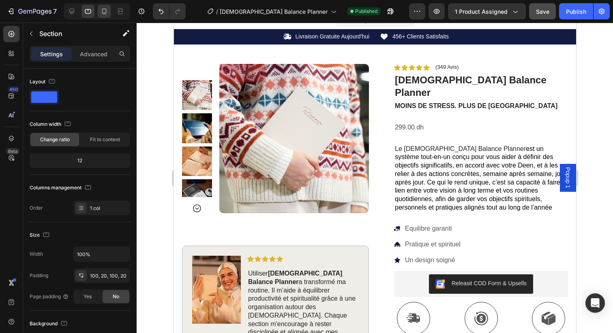
click at [107, 9] on icon at bounding box center [104, 11] width 8 height 8
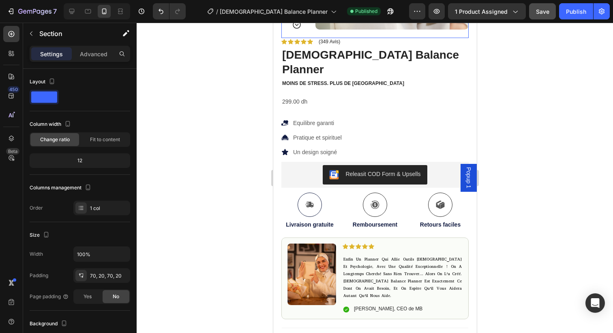
scroll to position [185, 0]
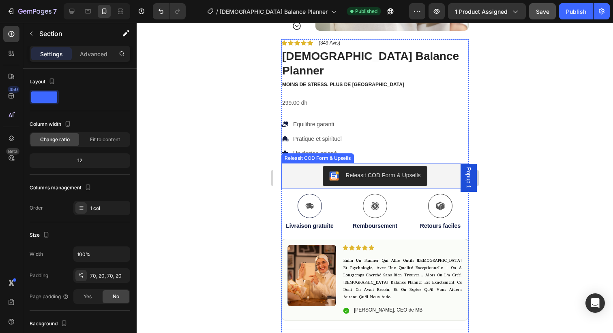
click at [368, 171] on div "Releasit COD Form & Upsells" at bounding box center [382, 175] width 75 height 9
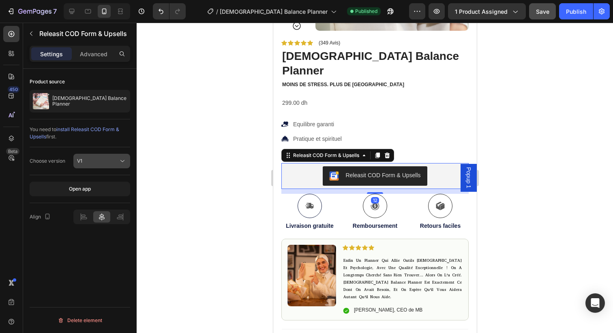
click at [96, 161] on div "V1" at bounding box center [97, 161] width 41 height 7
click at [98, 195] on p "V2" at bounding box center [100, 196] width 46 height 7
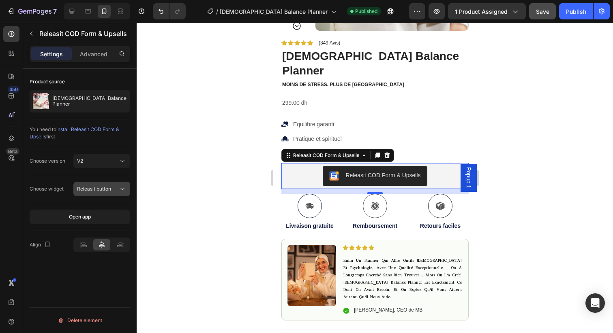
click at [105, 194] on button "Releasit button" at bounding box center [101, 189] width 57 height 15
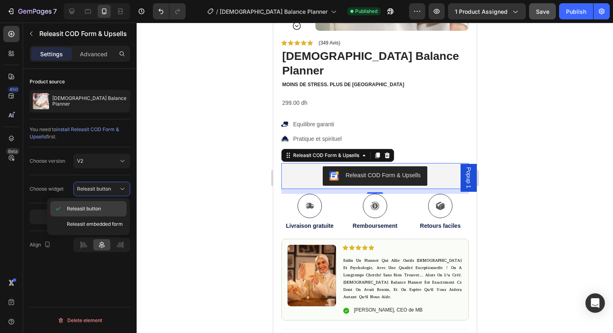
click at [105, 205] on p "Releasit button" at bounding box center [95, 208] width 56 height 7
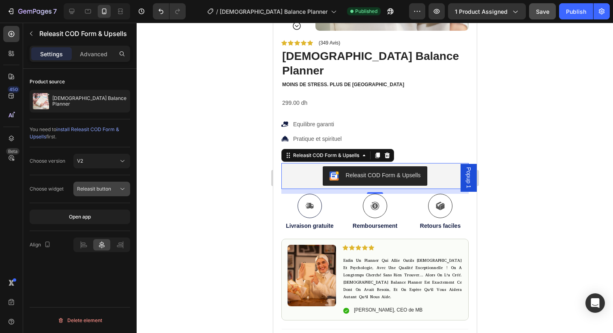
click at [100, 190] on span "Releasit button" at bounding box center [94, 189] width 34 height 6
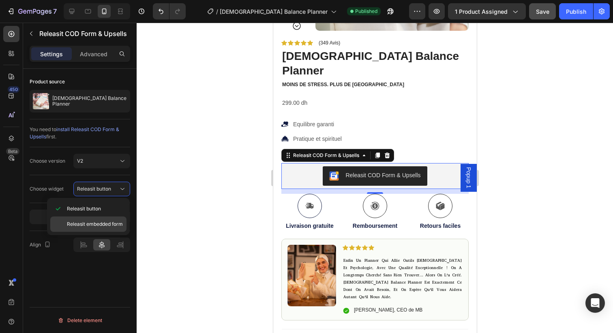
click at [107, 227] on span "Releasit embedded form" at bounding box center [95, 224] width 56 height 7
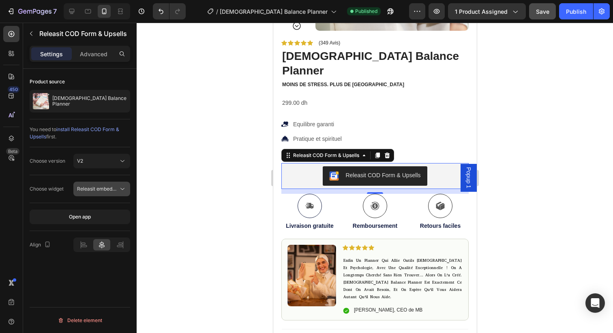
click at [104, 190] on span "Releasit embedded form" at bounding box center [105, 189] width 56 height 6
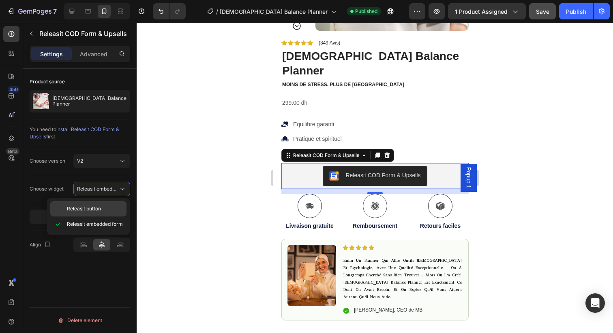
click at [104, 204] on div "Releasit button" at bounding box center [88, 208] width 76 height 15
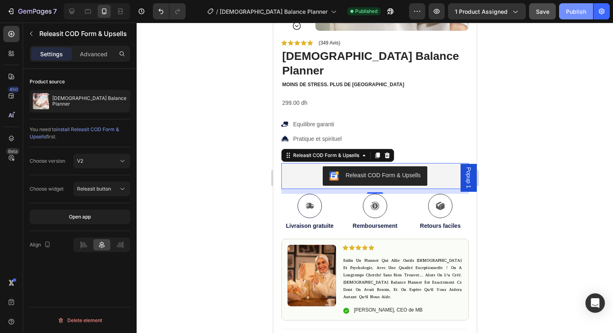
click at [578, 15] on div "Publish" at bounding box center [576, 11] width 20 height 9
click at [87, 14] on icon at bounding box center [88, 11] width 8 height 8
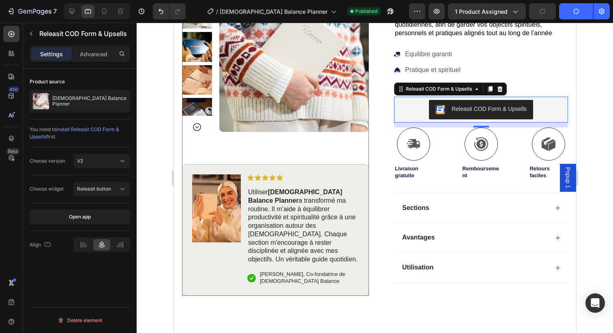
scroll to position [218, 0]
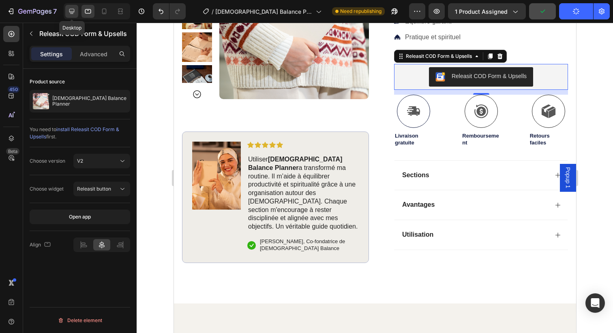
click at [72, 13] on icon at bounding box center [72, 11] width 8 height 8
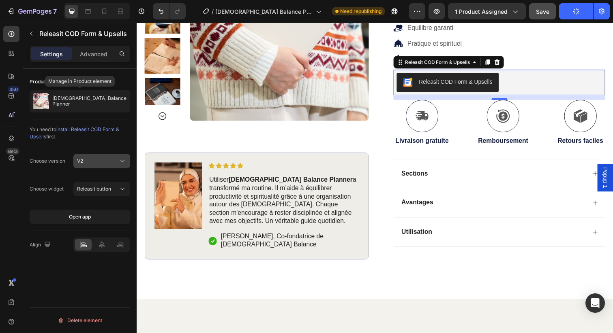
scroll to position [207, 0]
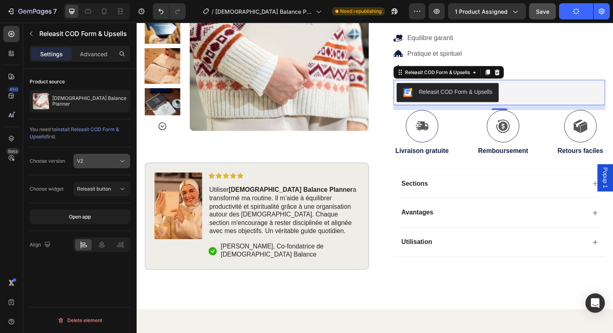
click at [99, 163] on div "V2" at bounding box center [97, 161] width 41 height 7
click at [43, 172] on div "Choose version V2" at bounding box center [80, 161] width 100 height 28
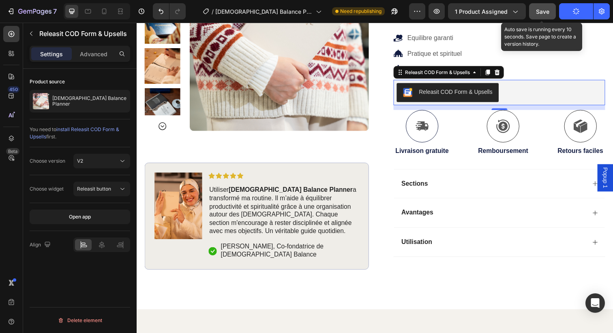
click at [551, 13] on button "Save" at bounding box center [542, 11] width 27 height 16
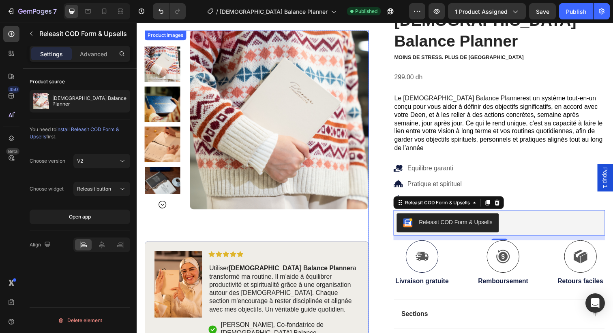
scroll to position [0, 0]
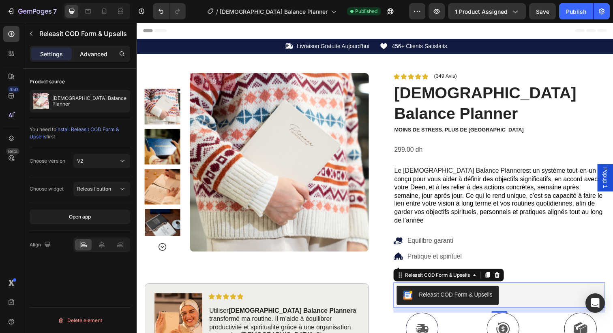
click at [99, 51] on p "Advanced" at bounding box center [94, 54] width 28 height 9
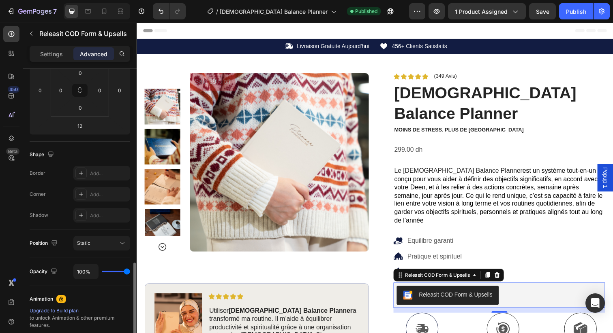
scroll to position [275, 0]
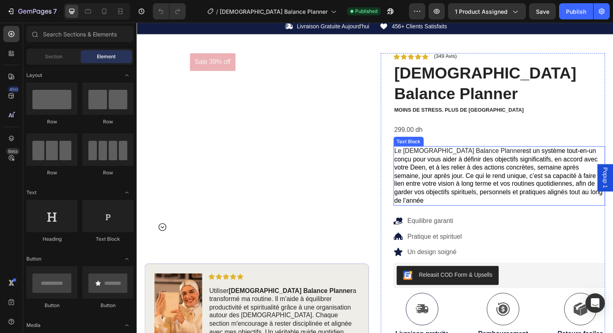
scroll to position [13, 0]
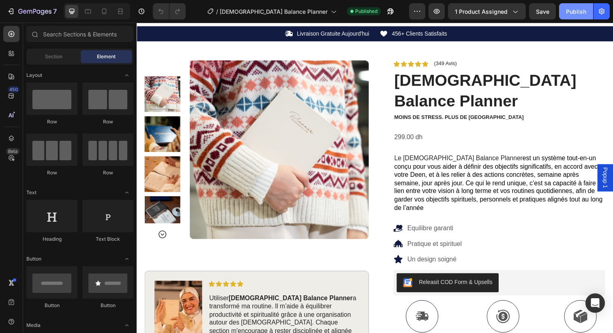
click at [572, 13] on div "Publish" at bounding box center [576, 11] width 20 height 9
